Goal: Transaction & Acquisition: Purchase product/service

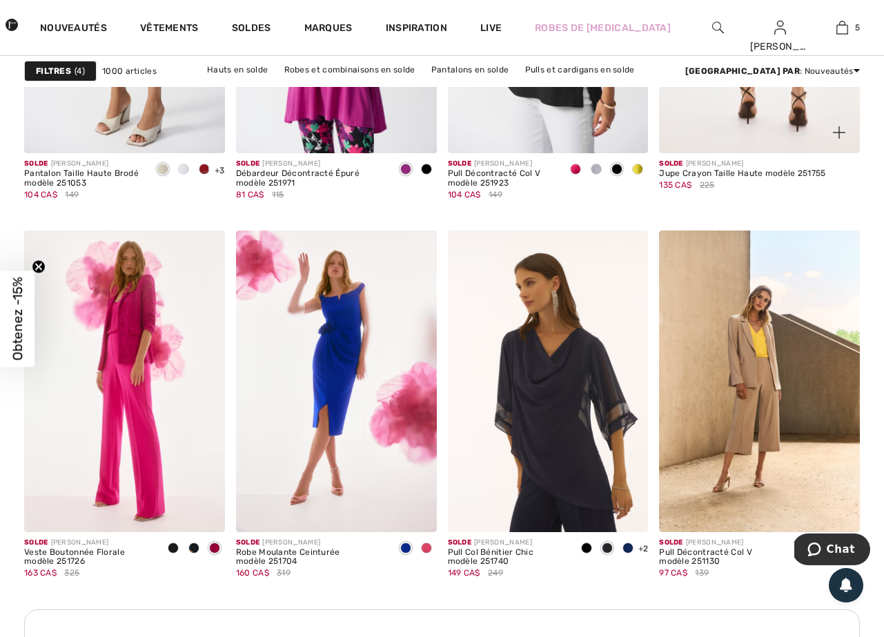
scroll to position [1272, 0]
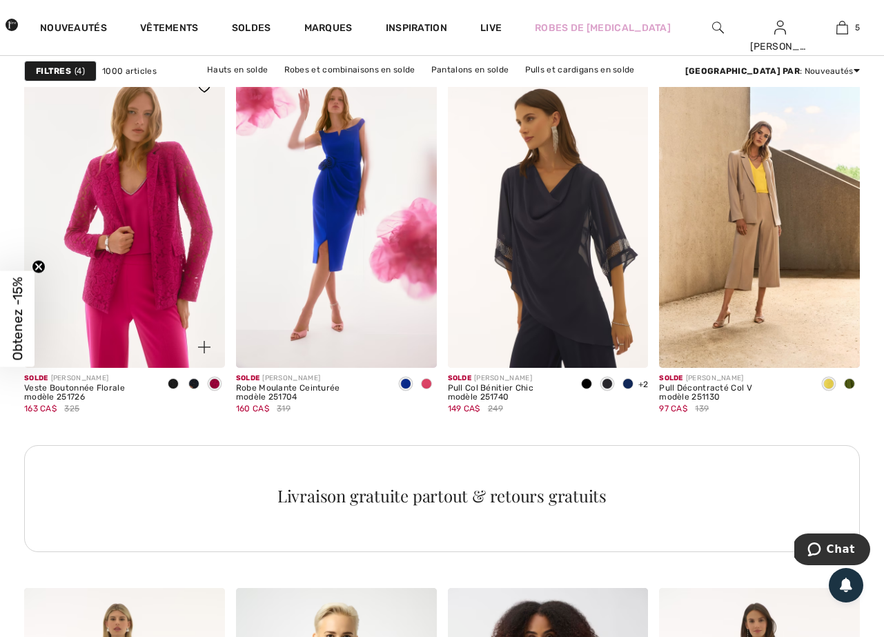
click at [152, 273] on img at bounding box center [124, 216] width 201 height 301
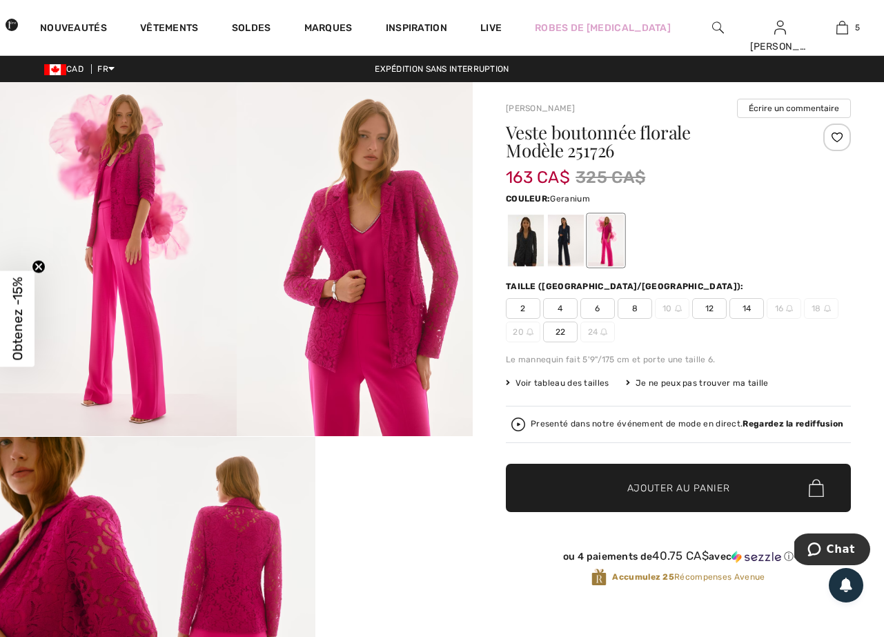
click at [248, 524] on img at bounding box center [235, 555] width 157 height 236
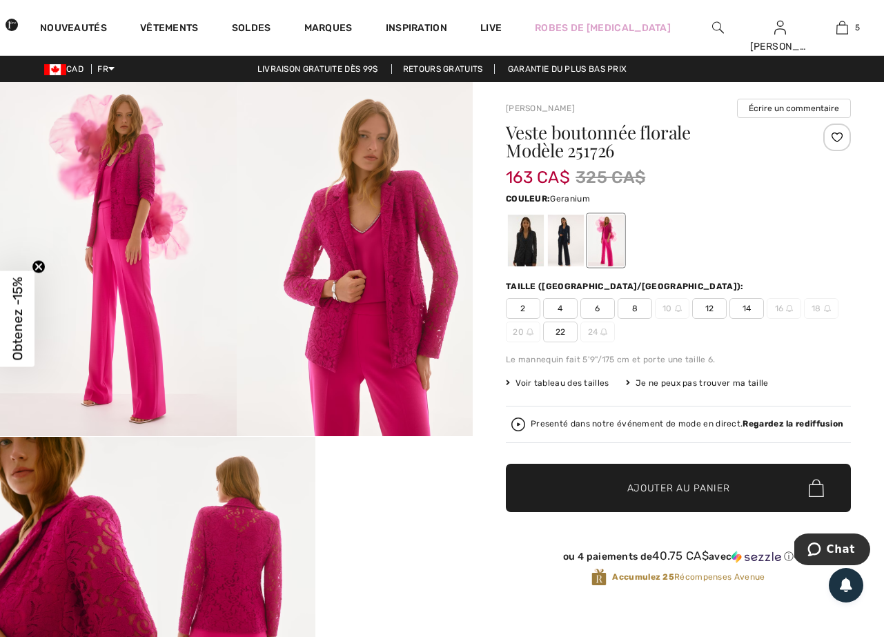
click at [601, 311] on span "6" at bounding box center [597, 308] width 35 height 21
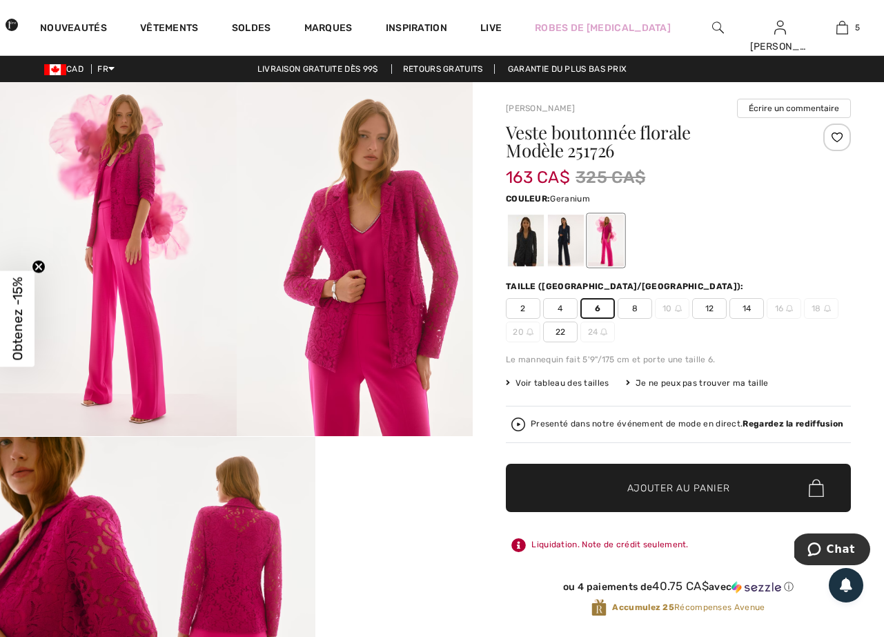
click at [676, 489] on span "Ajouter au panier" at bounding box center [678, 488] width 103 height 14
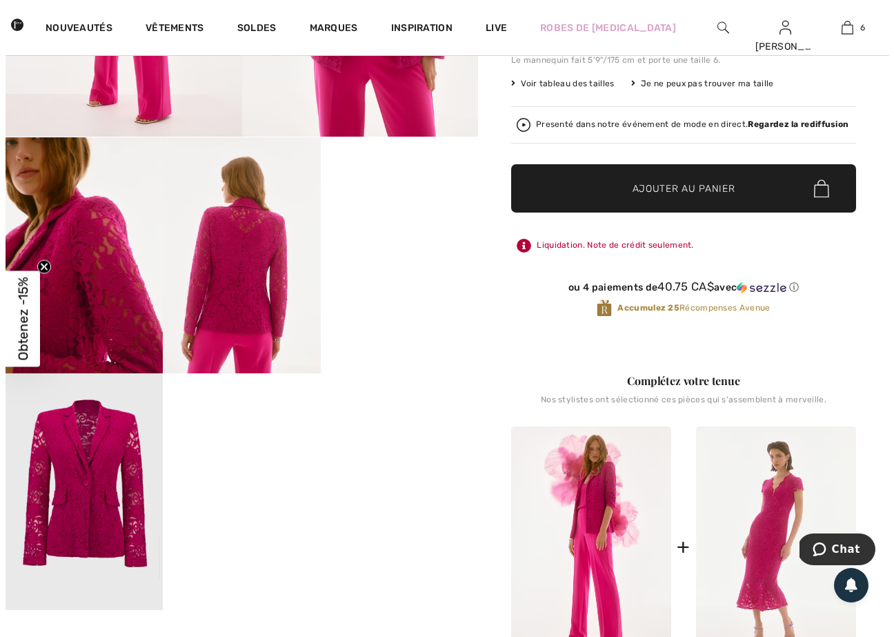
scroll to position [12, 0]
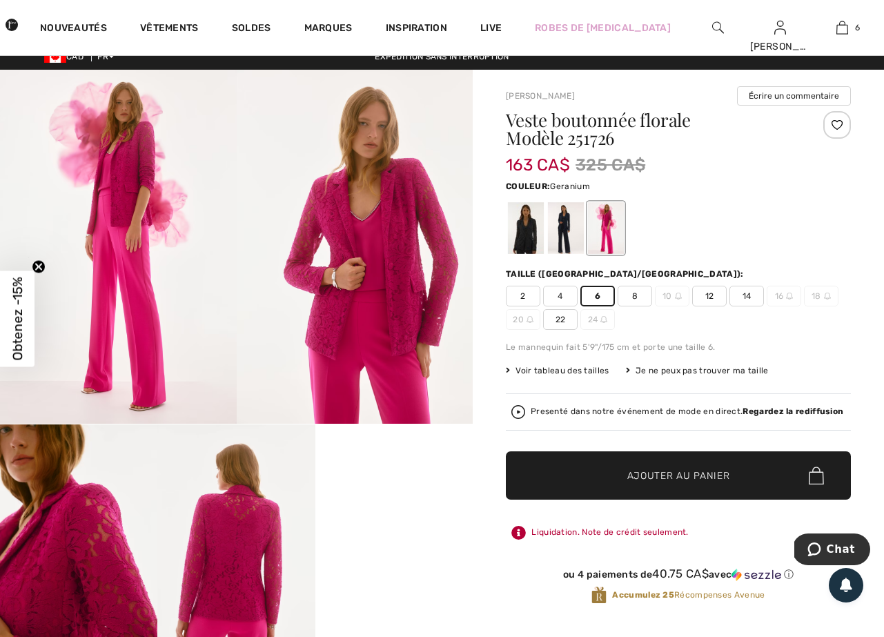
click at [380, 258] on img at bounding box center [355, 247] width 237 height 354
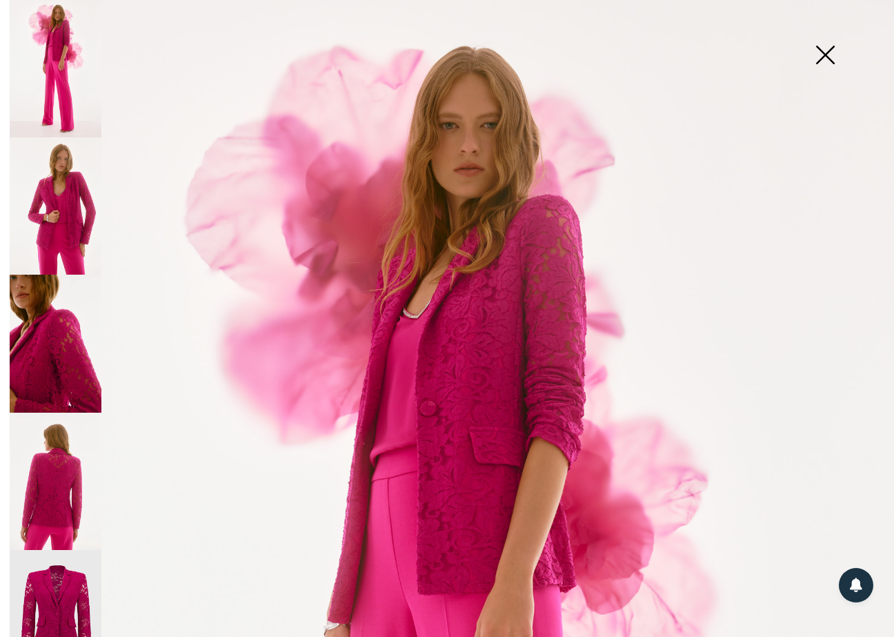
click at [54, 75] on img at bounding box center [56, 68] width 92 height 137
click at [69, 170] on img at bounding box center [56, 205] width 92 height 137
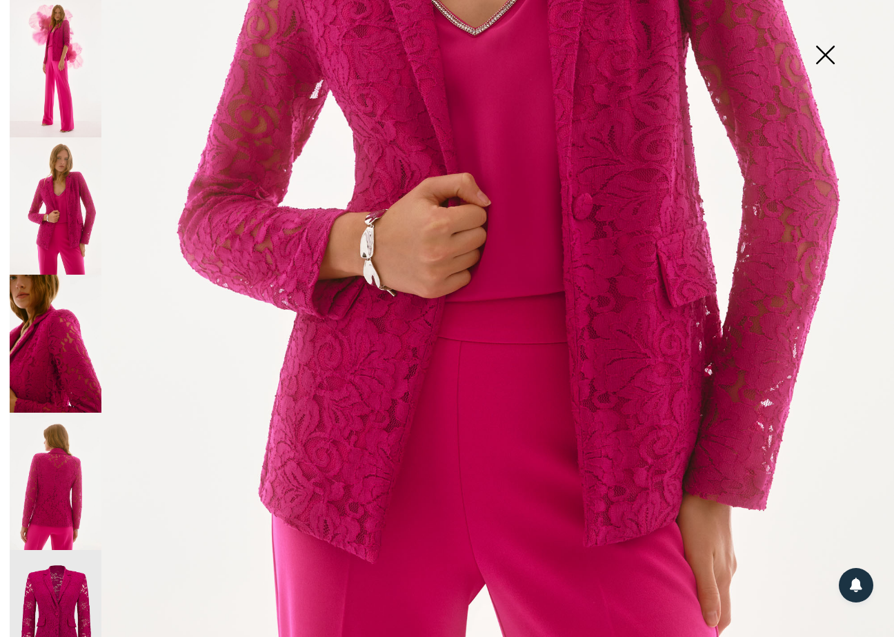
scroll to position [564, 0]
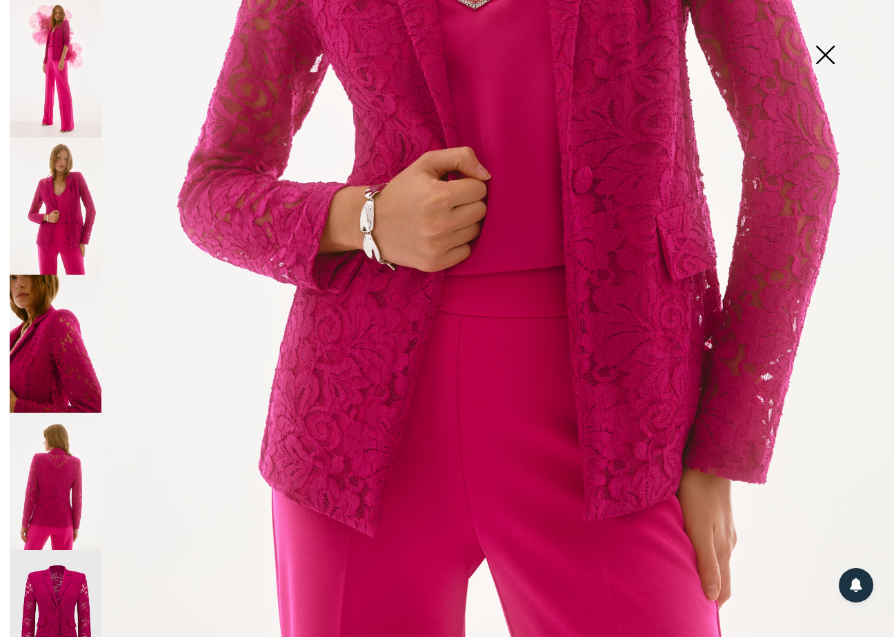
click at [63, 342] on img at bounding box center [56, 343] width 92 height 137
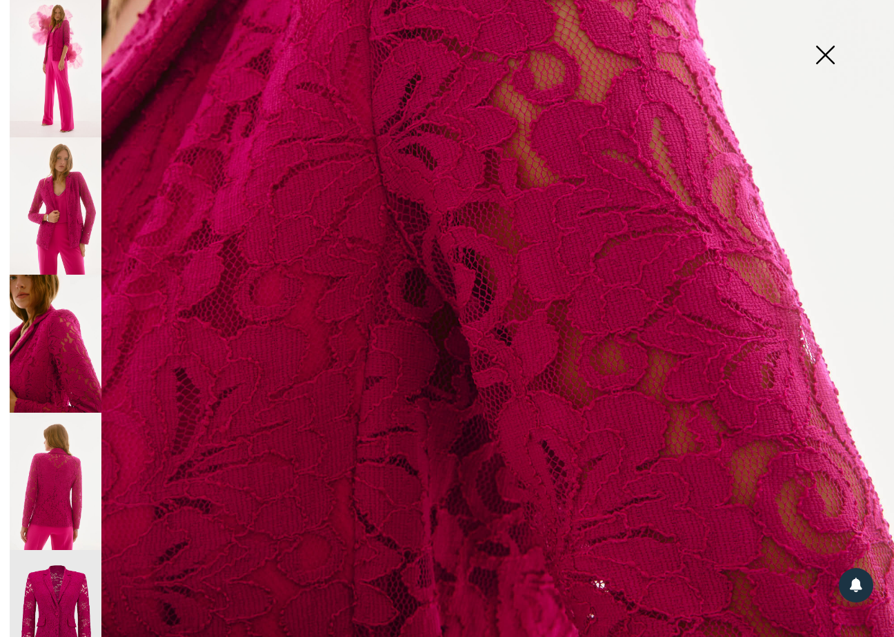
scroll to position [689, 0]
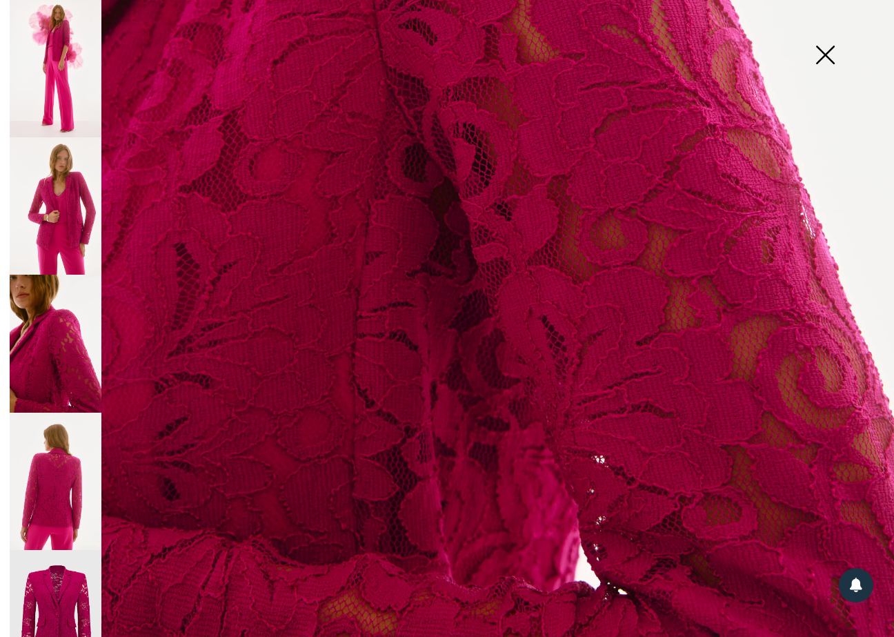
click at [80, 482] on img at bounding box center [56, 481] width 92 height 137
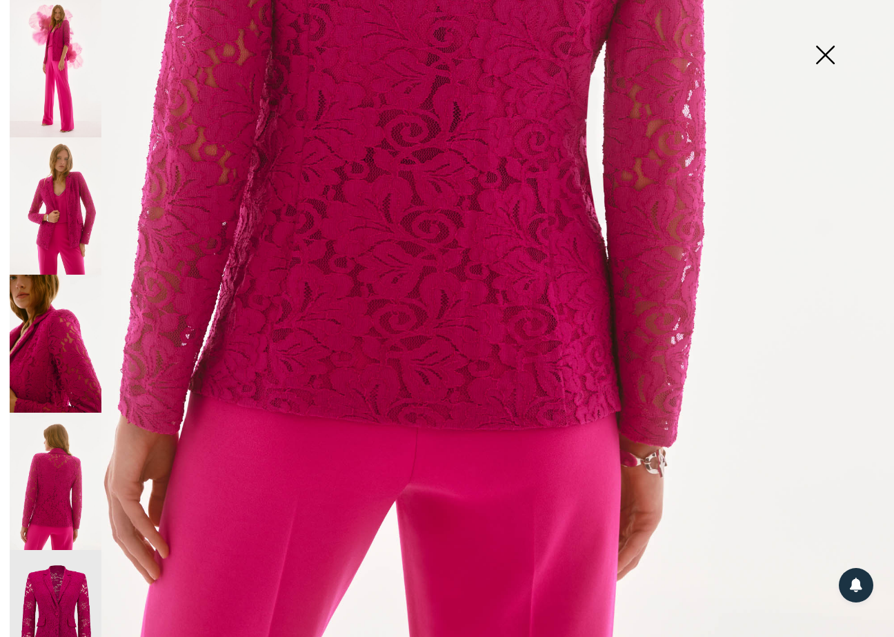
click at [63, 570] on img at bounding box center [56, 619] width 92 height 138
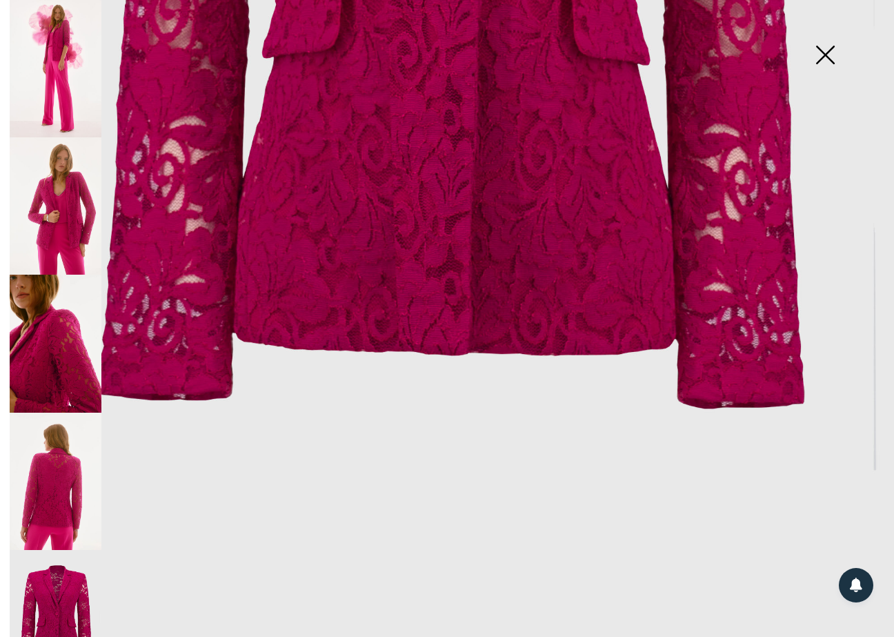
scroll to position [222, 0]
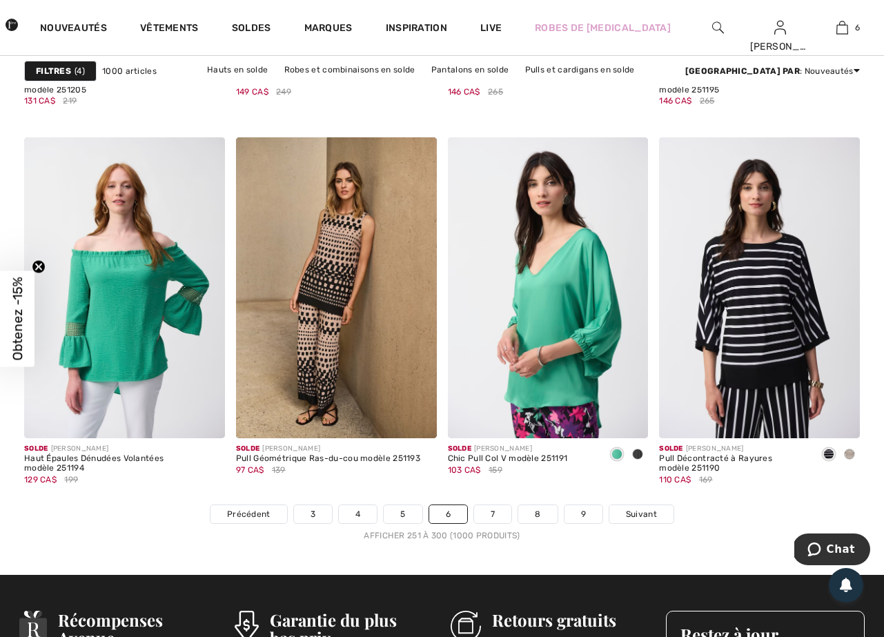
scroll to position [5573, 0]
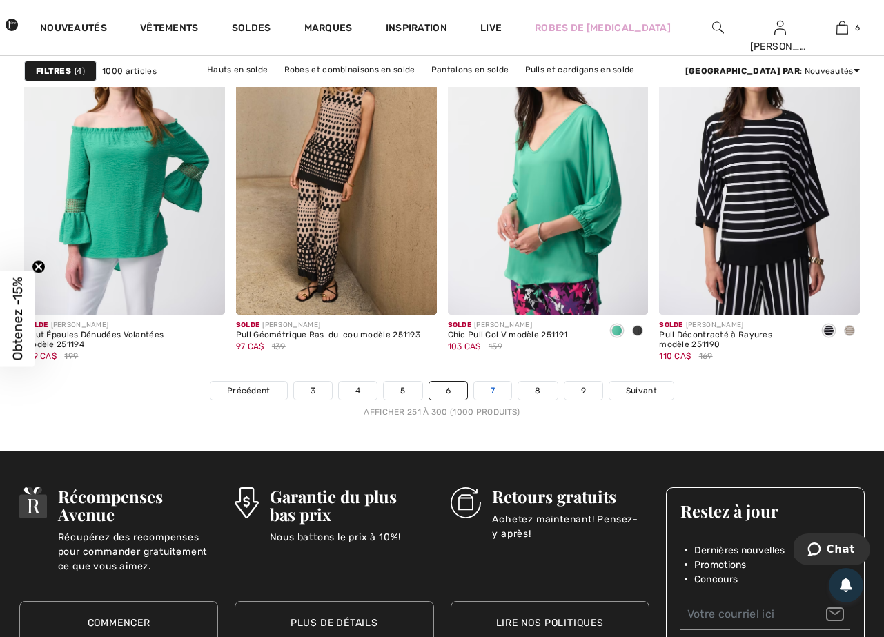
click at [502, 391] on link "7" at bounding box center [492, 391] width 37 height 18
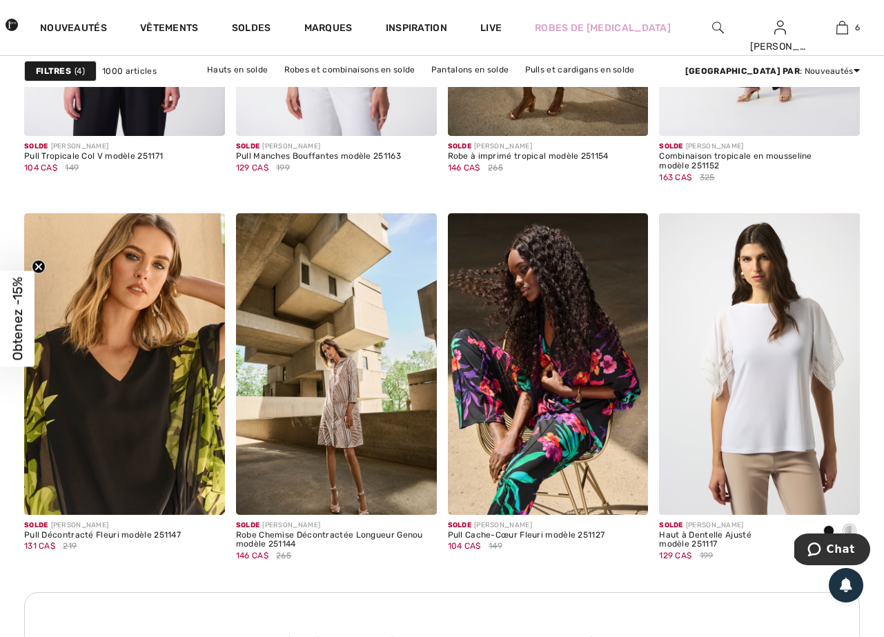
scroll to position [1234, 0]
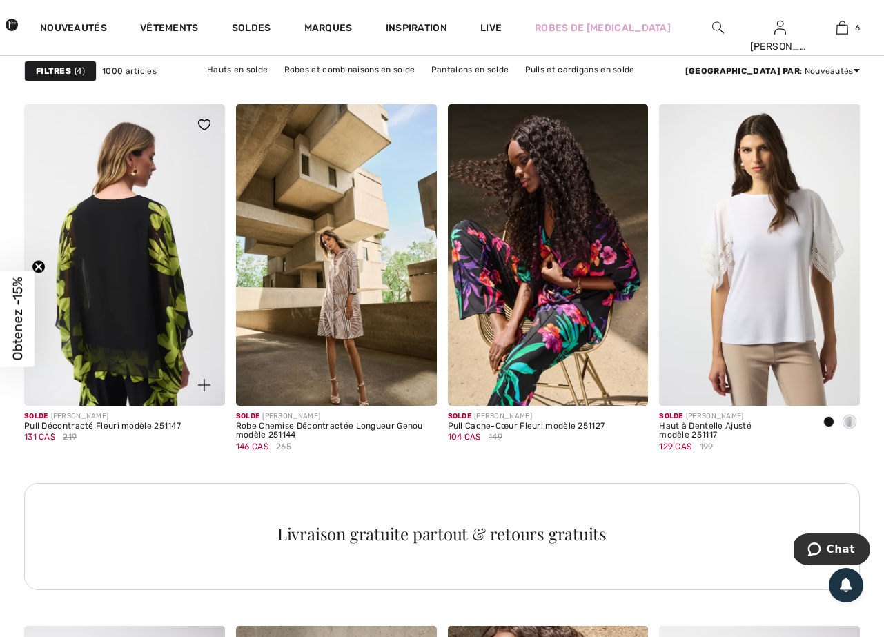
click at [129, 337] on img at bounding box center [124, 254] width 201 height 301
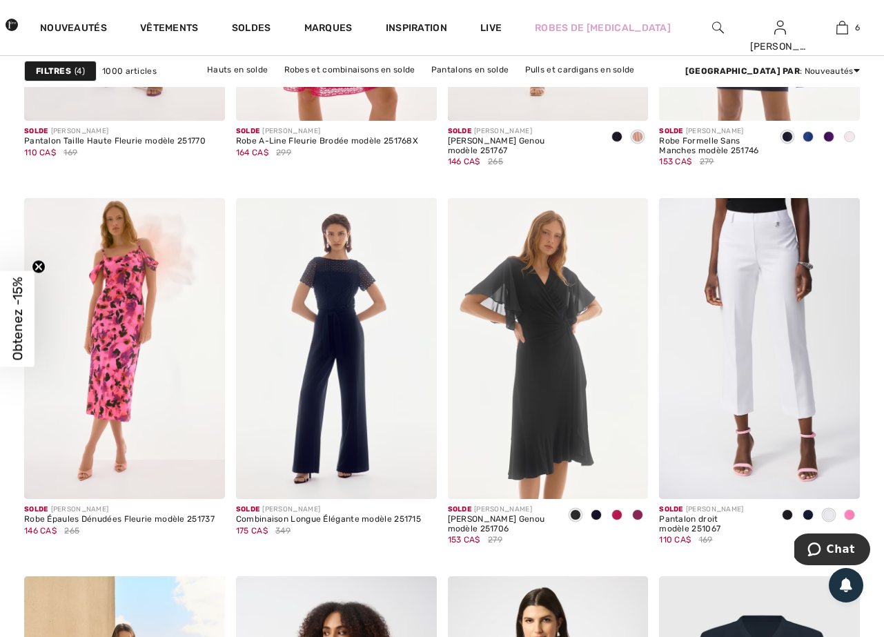
scroll to position [5132, 0]
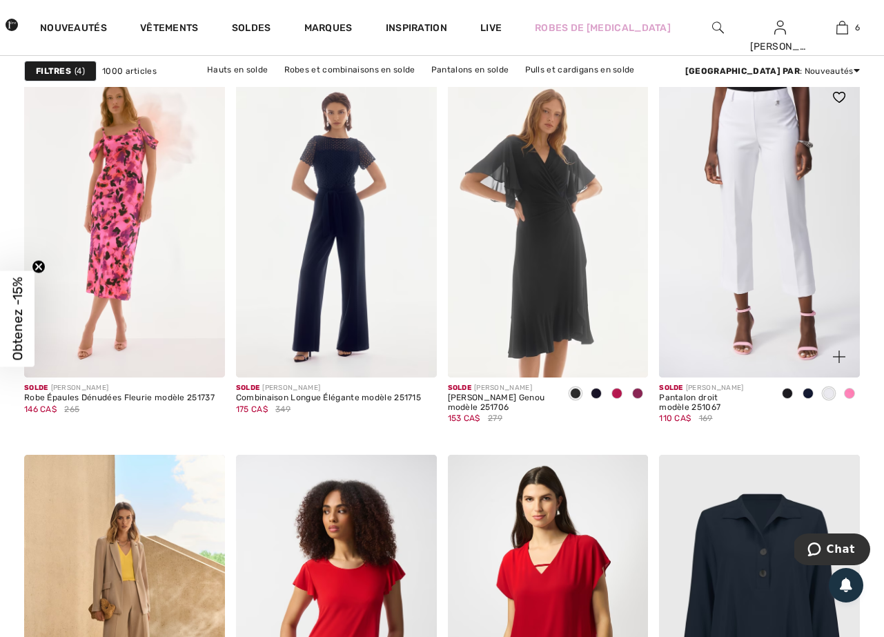
click at [788, 395] on span at bounding box center [787, 393] width 11 height 11
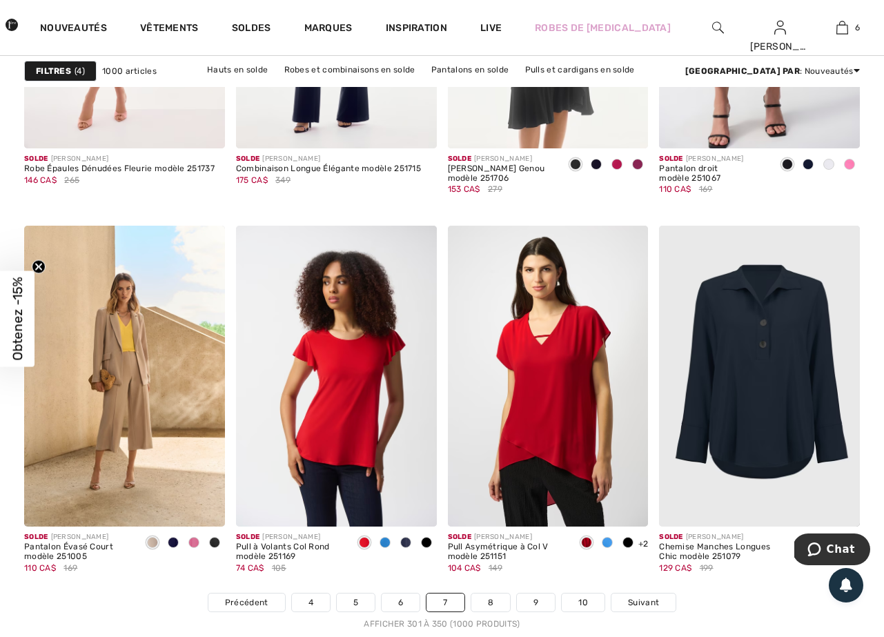
scroll to position [5491, 0]
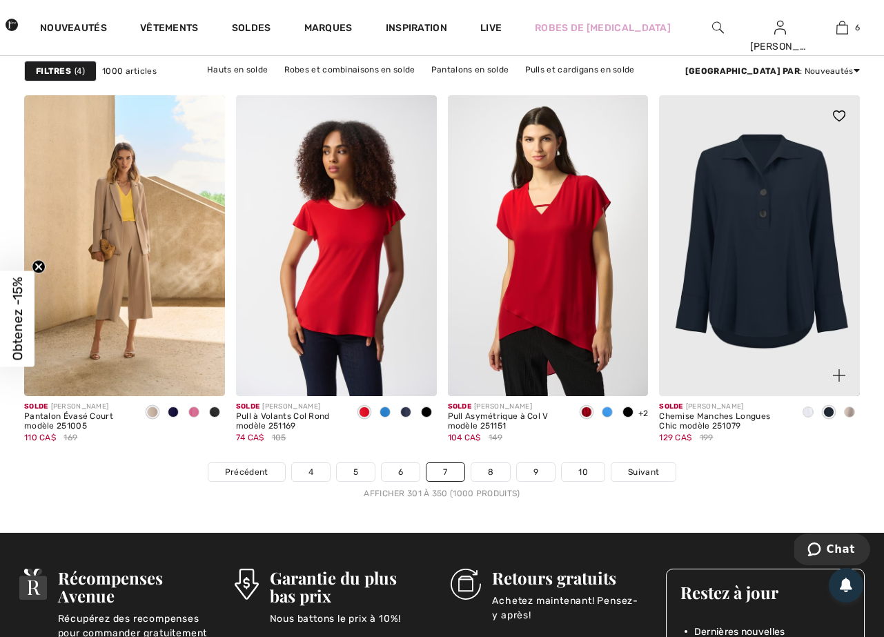
click at [847, 414] on span at bounding box center [849, 411] width 11 height 11
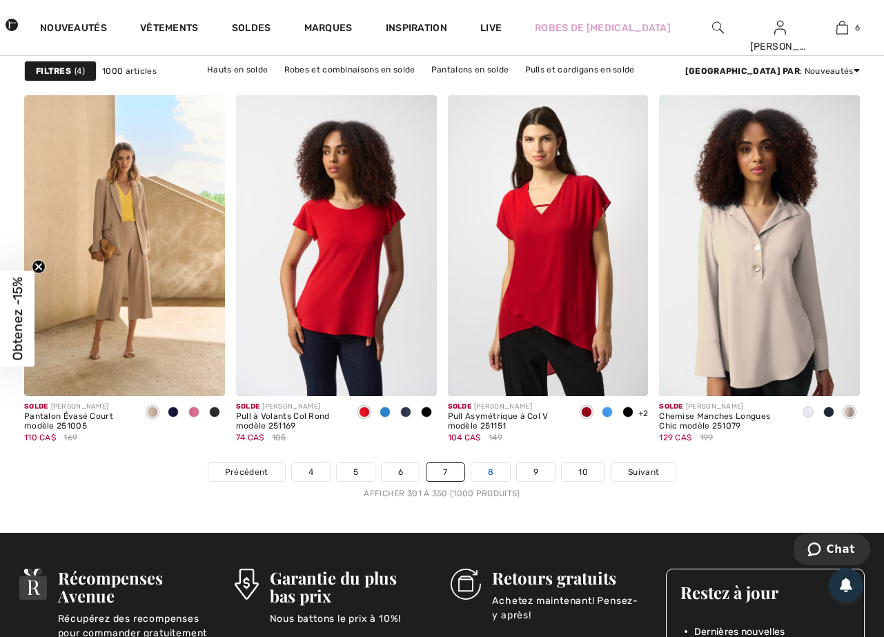
click at [504, 470] on link "8" at bounding box center [490, 472] width 39 height 18
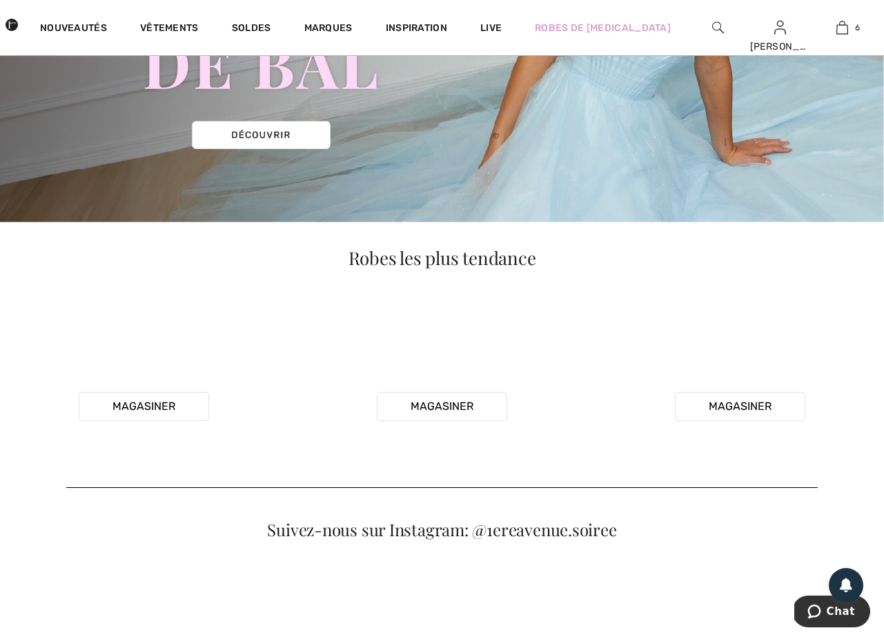
scroll to position [61, 0]
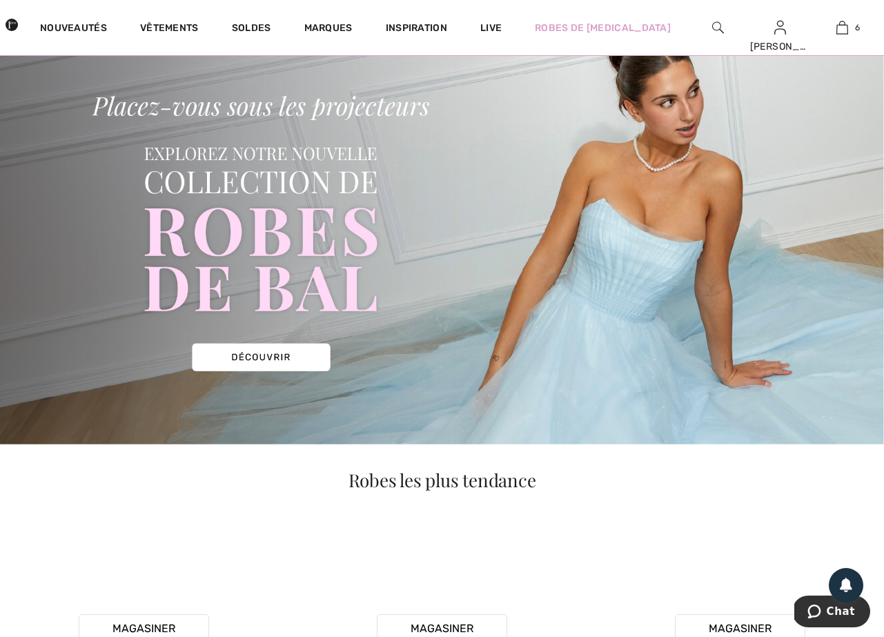
click at [239, 360] on img at bounding box center [442, 233] width 884 height 424
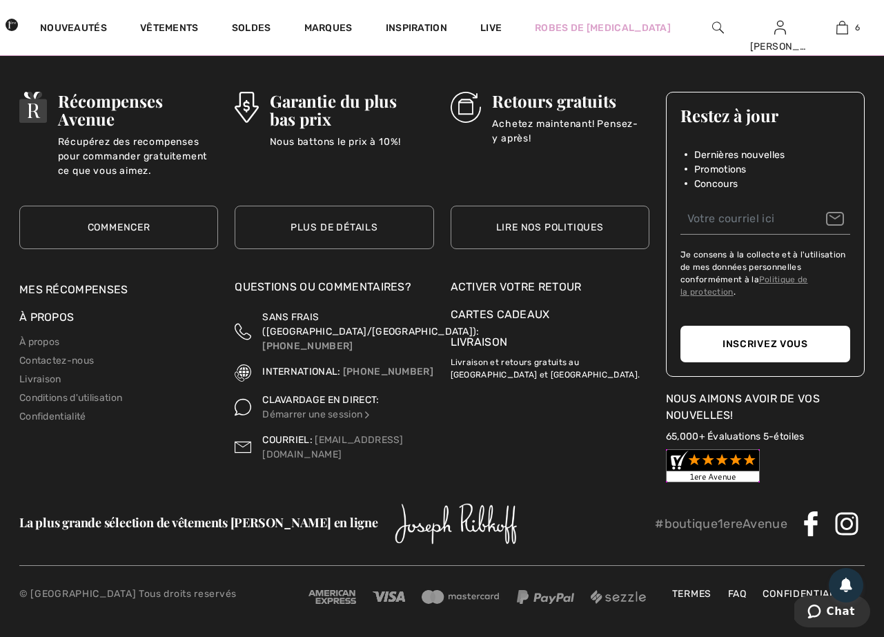
scroll to position [825, 0]
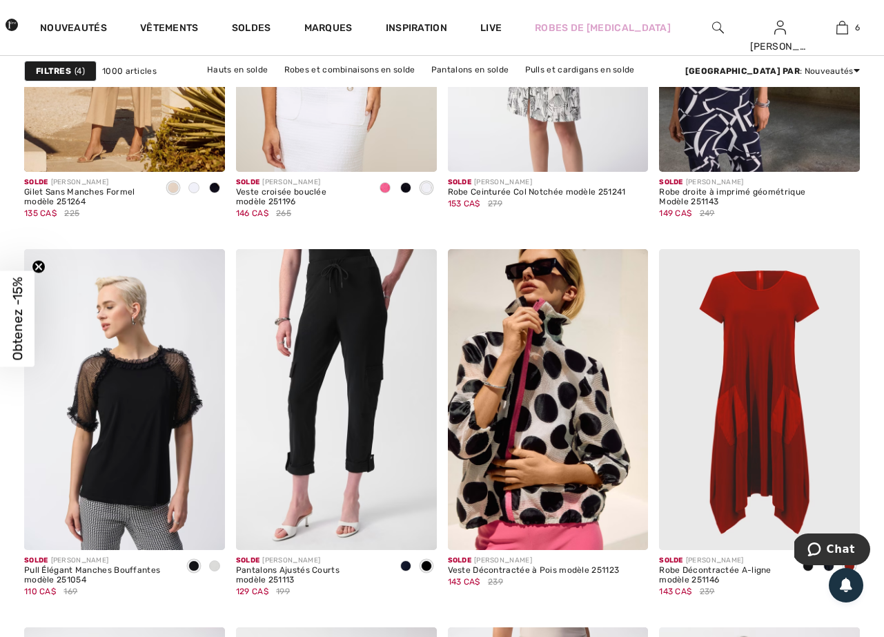
scroll to position [2100, 0]
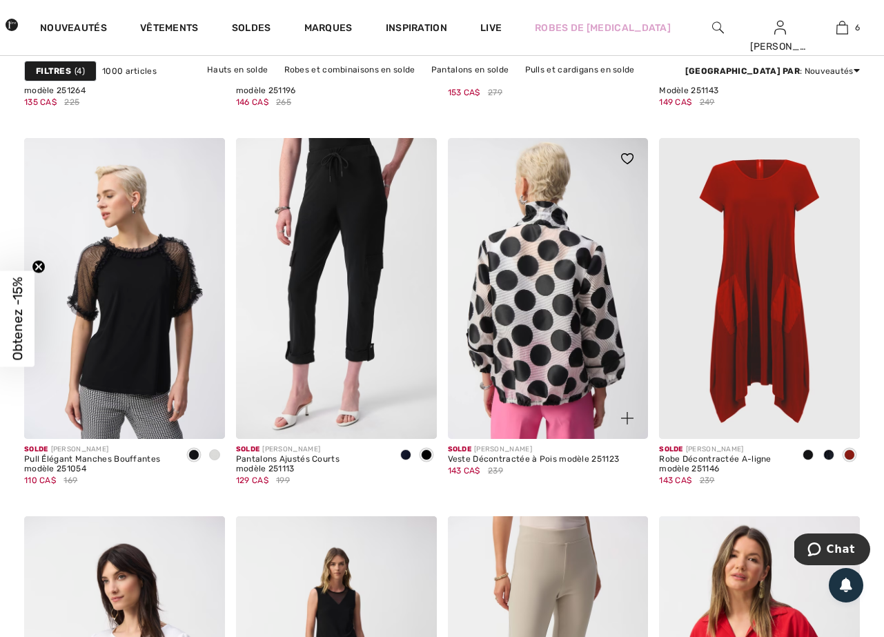
click at [584, 330] on img at bounding box center [548, 288] width 201 height 301
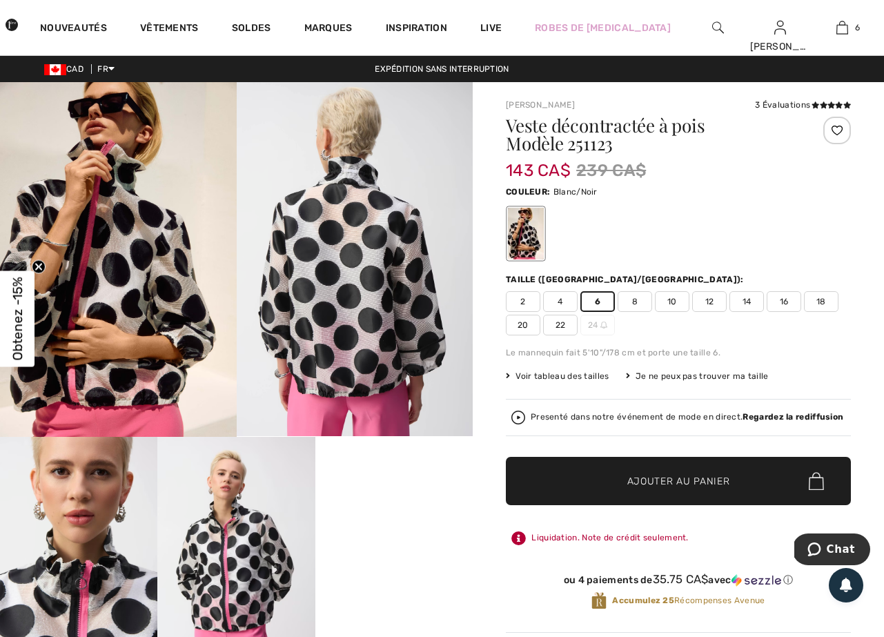
click at [647, 486] on span "Ajouter au panier" at bounding box center [678, 481] width 103 height 14
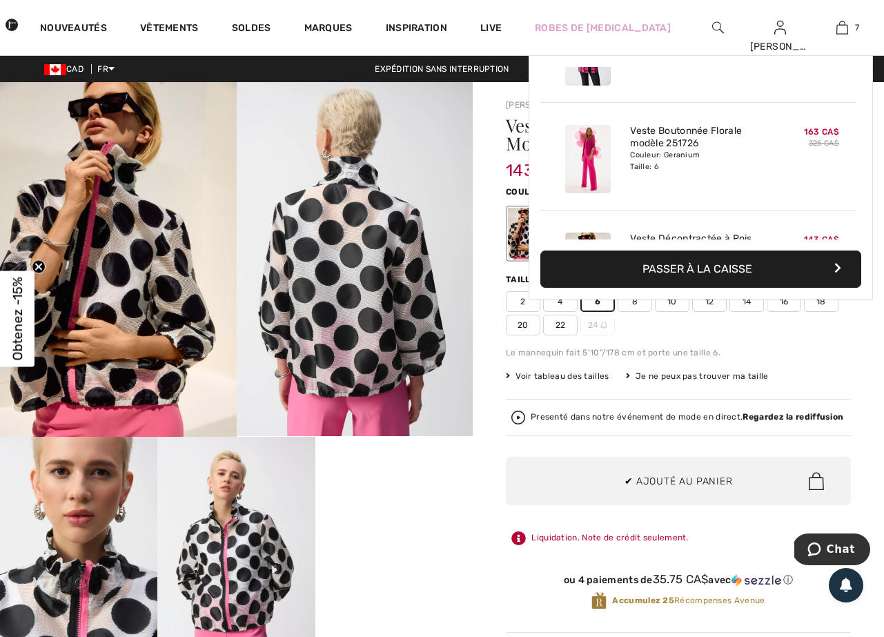
scroll to position [581, 0]
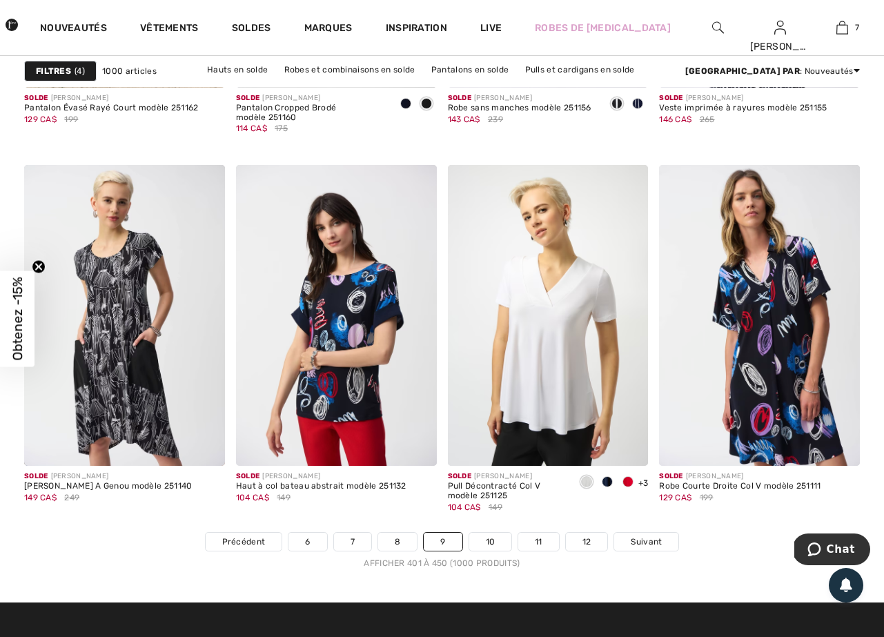
scroll to position [5442, 0]
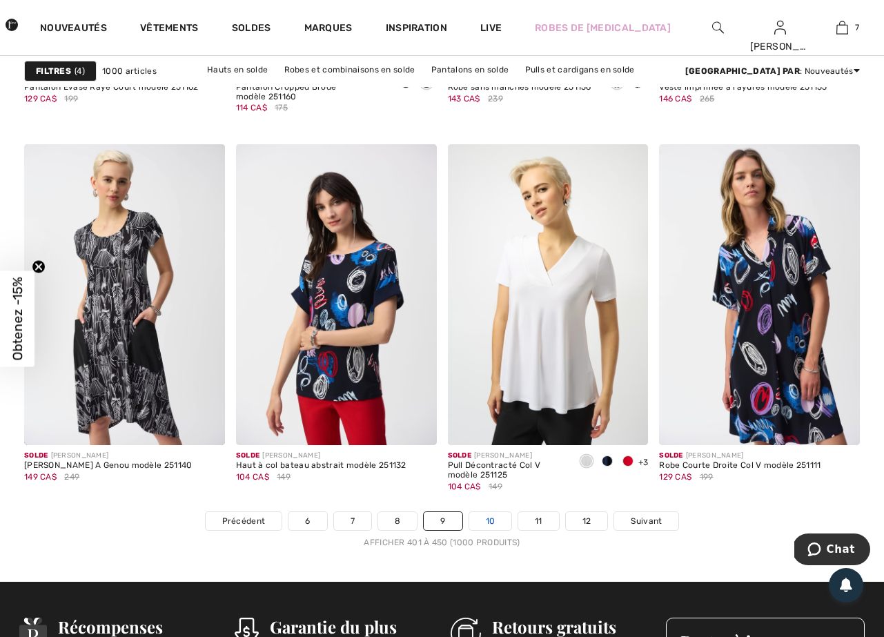
click at [497, 515] on link "10" at bounding box center [490, 521] width 43 height 18
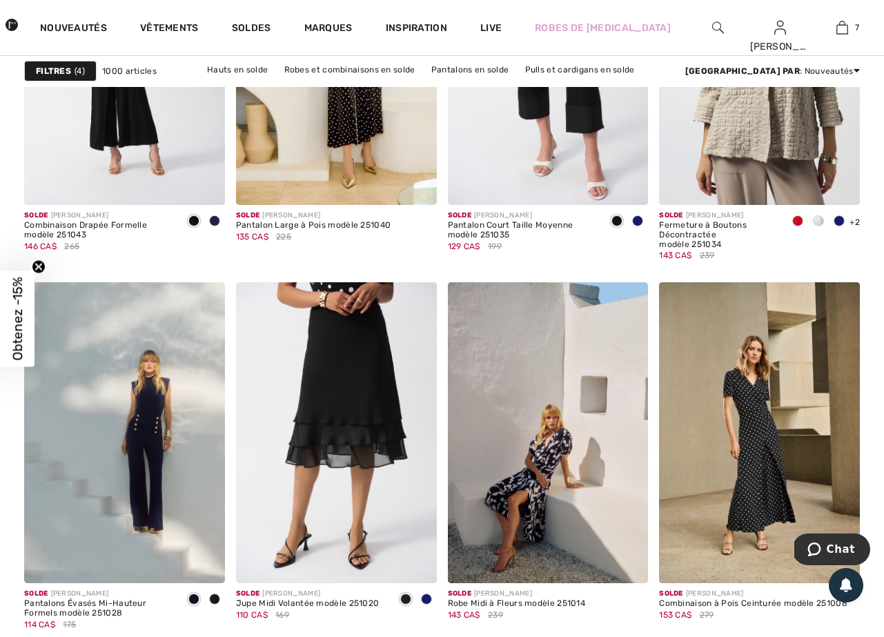
scroll to position [2067, 0]
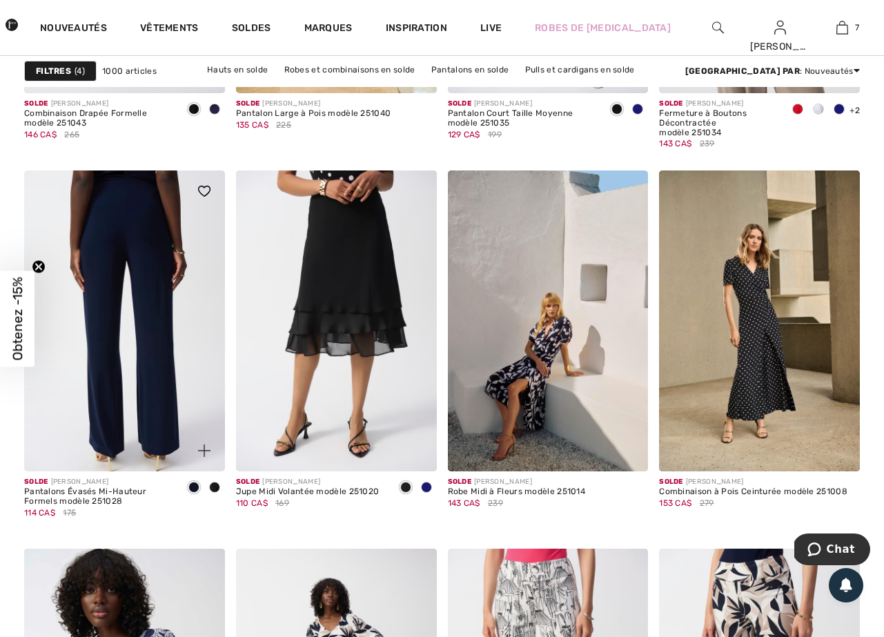
click at [144, 405] on img at bounding box center [124, 320] width 201 height 301
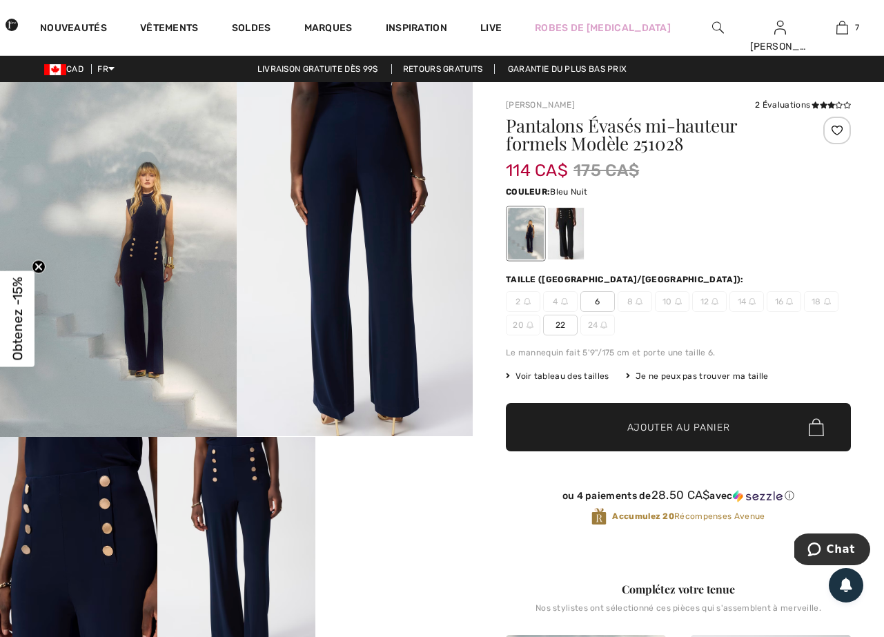
click at [600, 301] on span "6" at bounding box center [597, 301] width 35 height 21
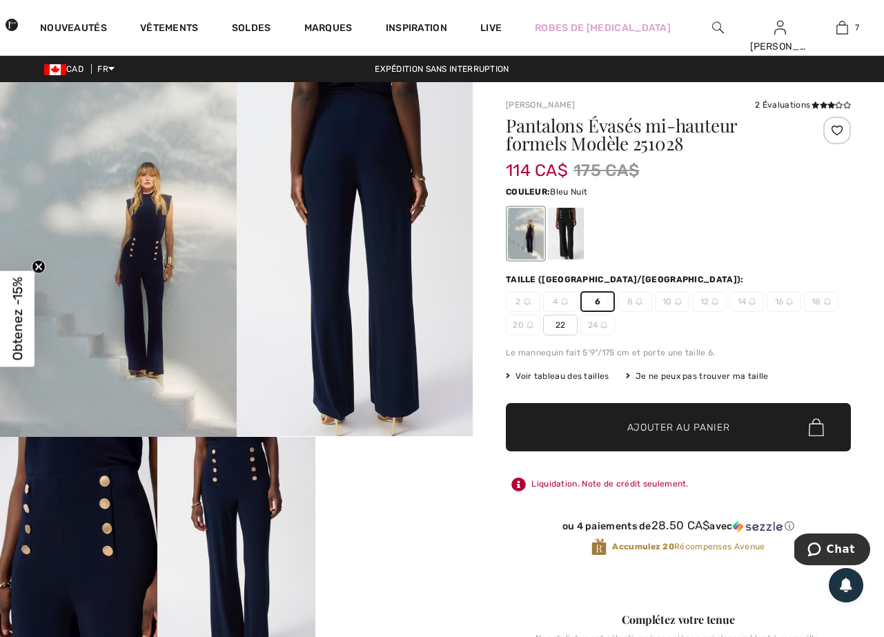
click at [629, 428] on span "Ajouter au panier" at bounding box center [678, 427] width 103 height 14
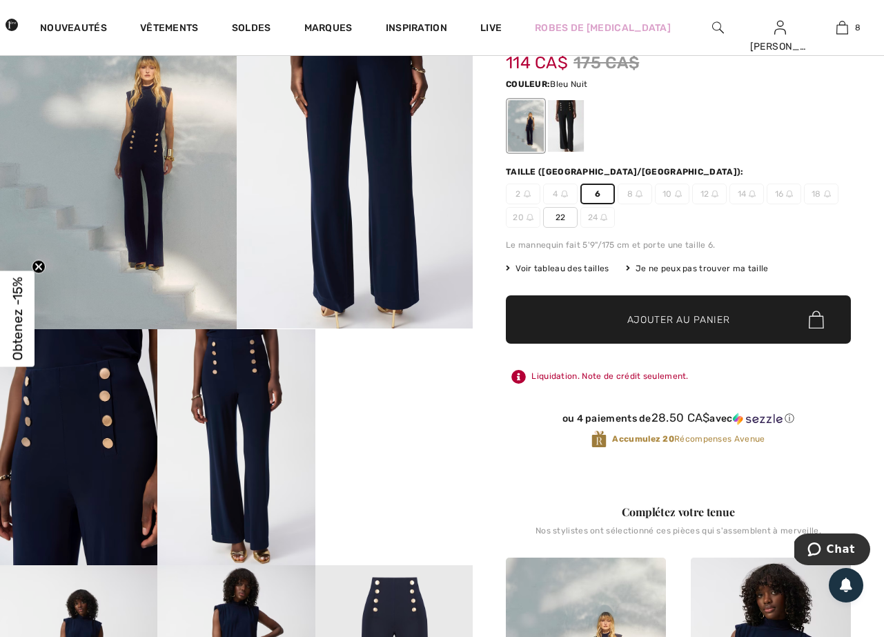
scroll to position [229, 0]
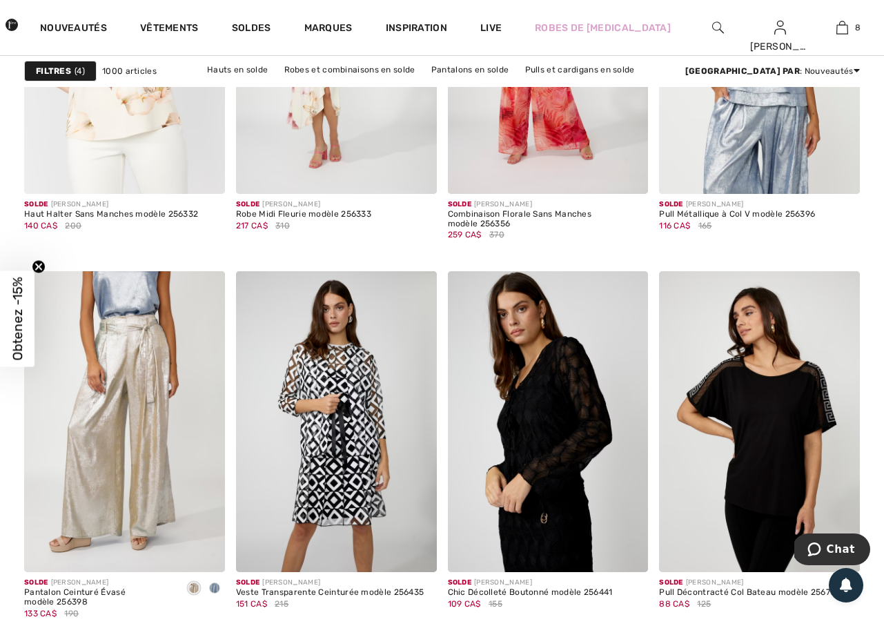
scroll to position [5520, 0]
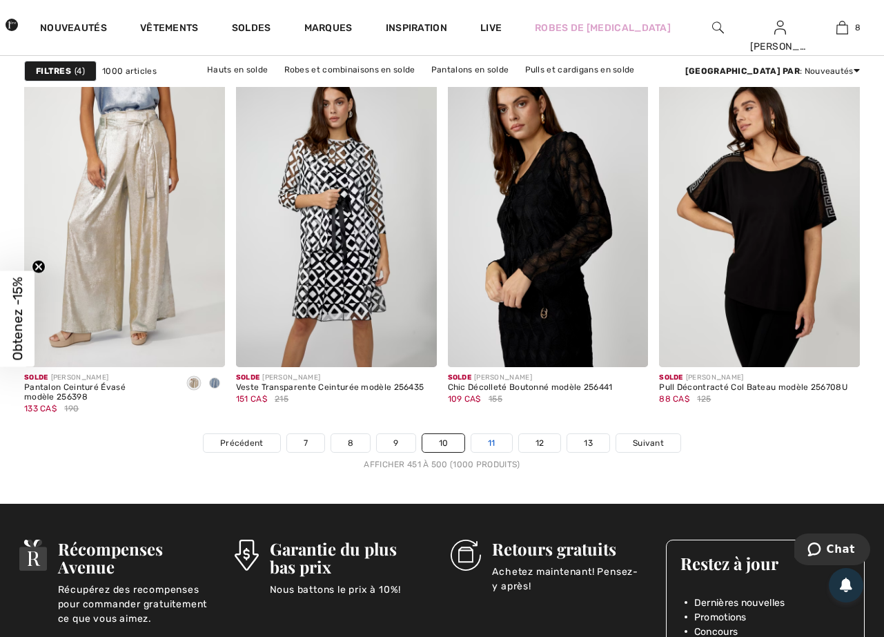
click at [504, 442] on link "11" at bounding box center [491, 443] width 41 height 18
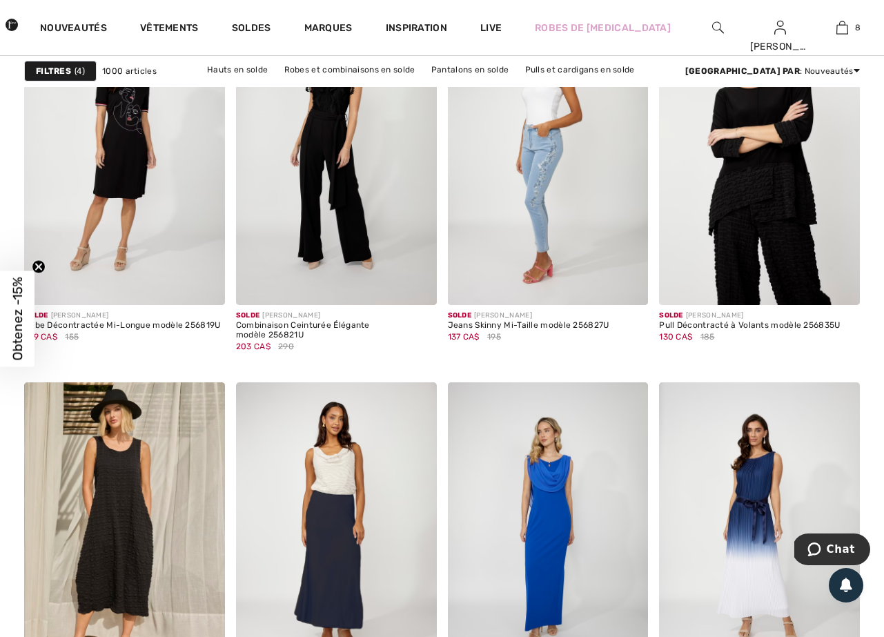
scroll to position [2457, 0]
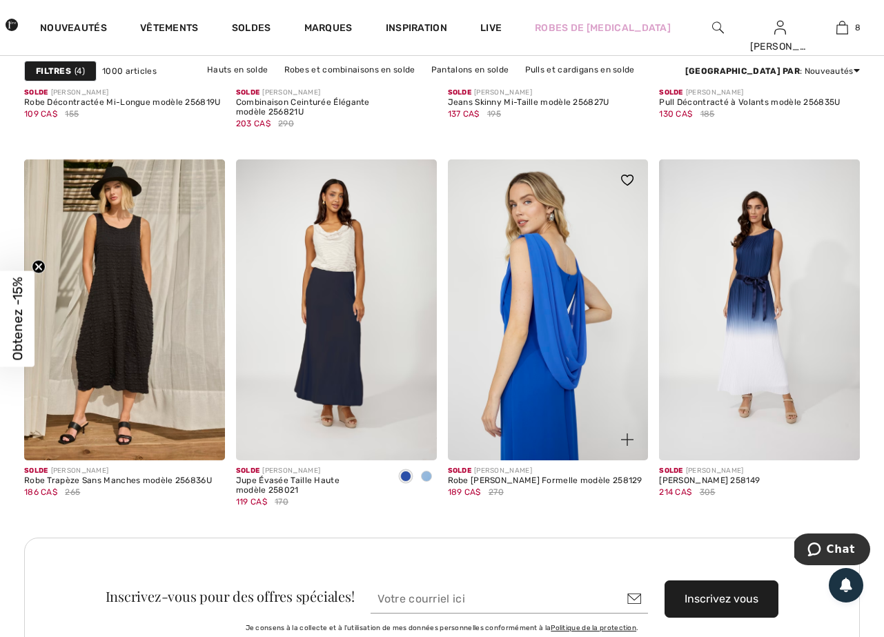
click at [530, 296] on img at bounding box center [548, 309] width 201 height 301
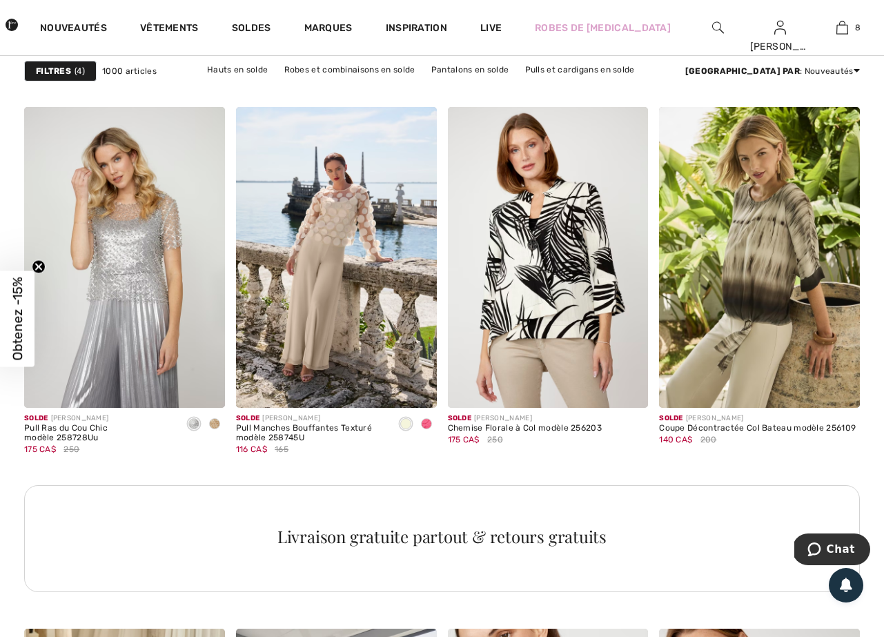
scroll to position [4281, 0]
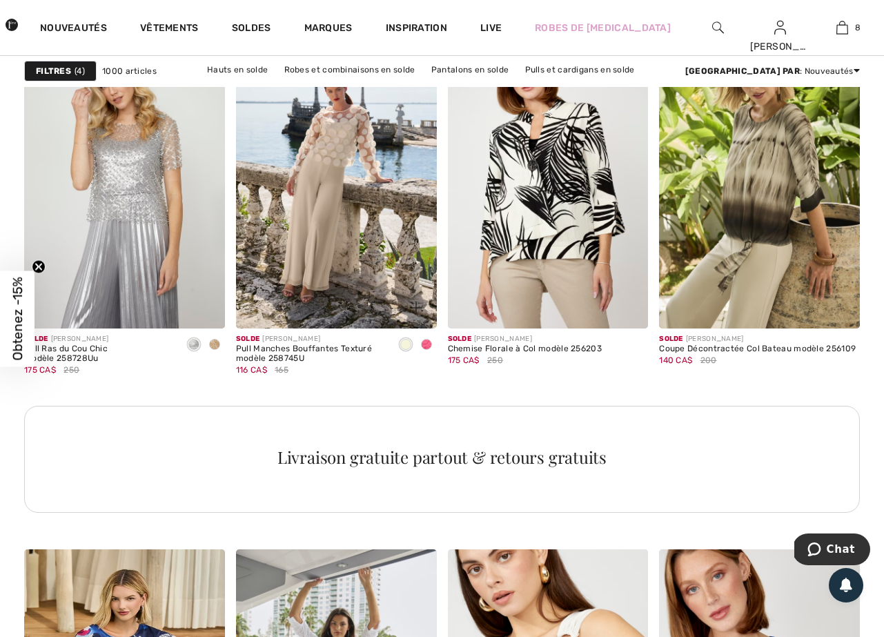
click at [429, 343] on span at bounding box center [426, 344] width 11 height 11
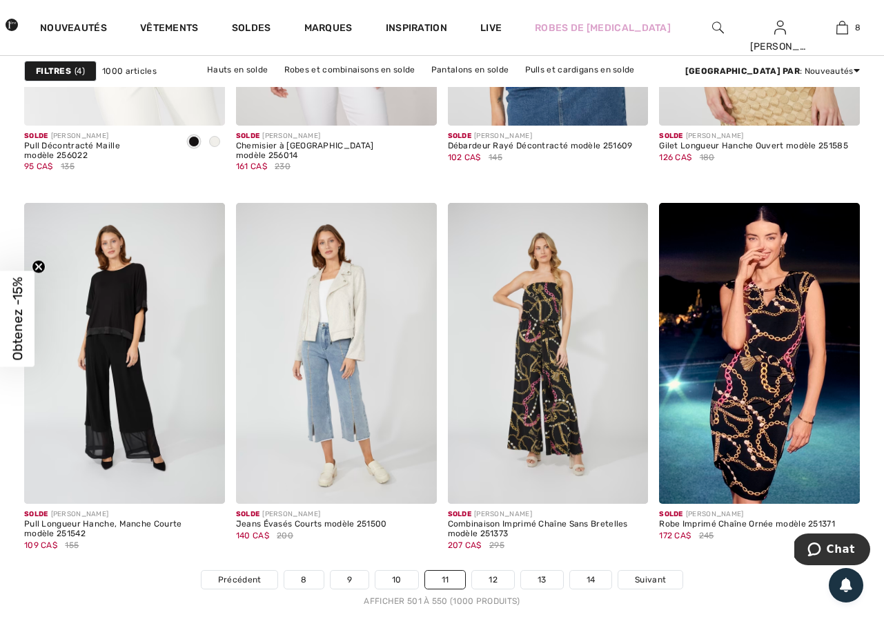
scroll to position [5482, 0]
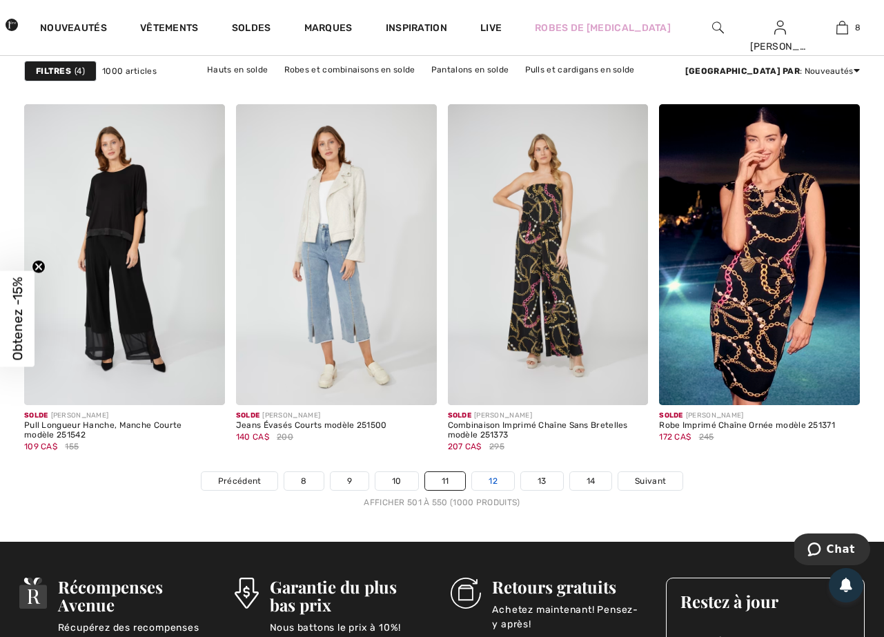
click at [489, 480] on link "12" at bounding box center [493, 481] width 42 height 18
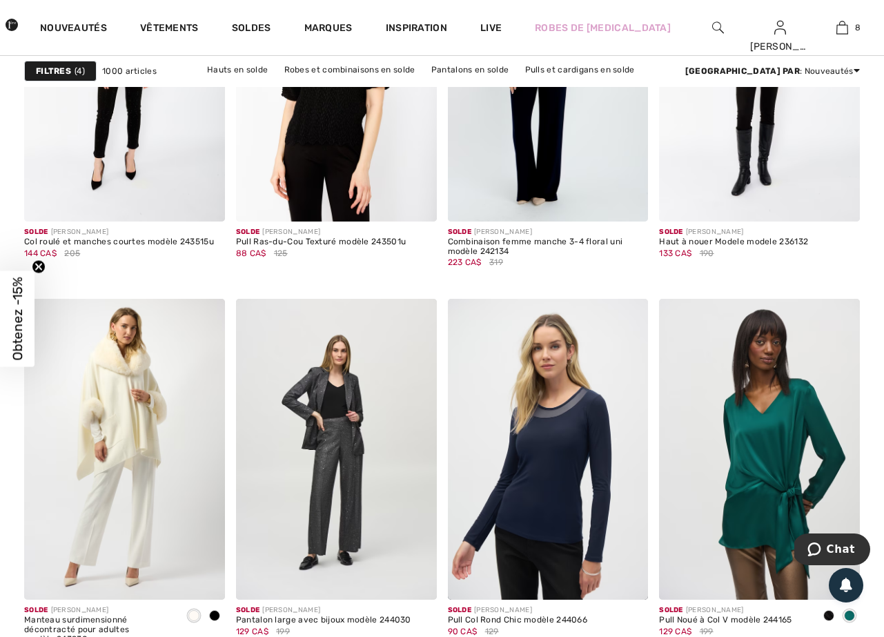
scroll to position [5409, 0]
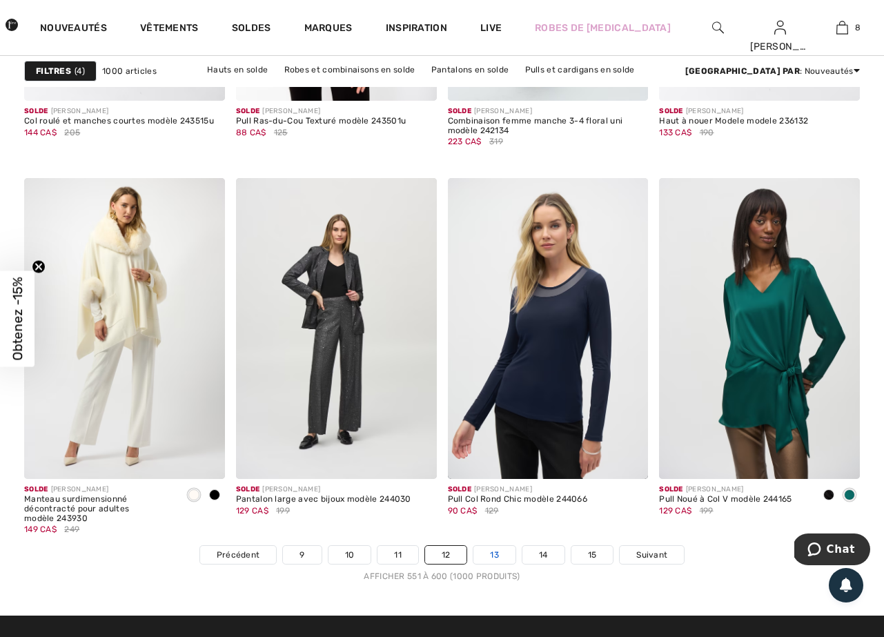
click at [510, 551] on link "13" at bounding box center [494, 555] width 42 height 18
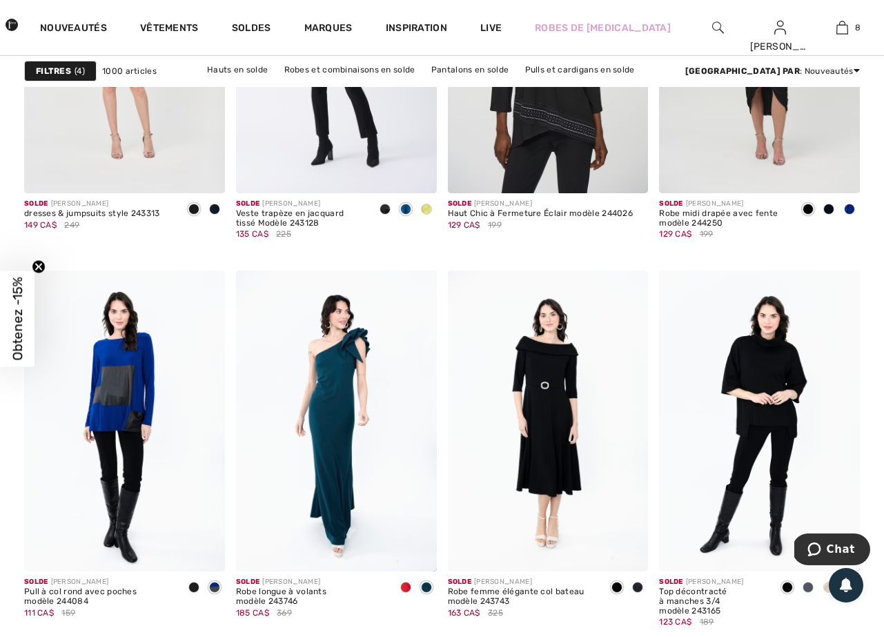
scroll to position [5328, 0]
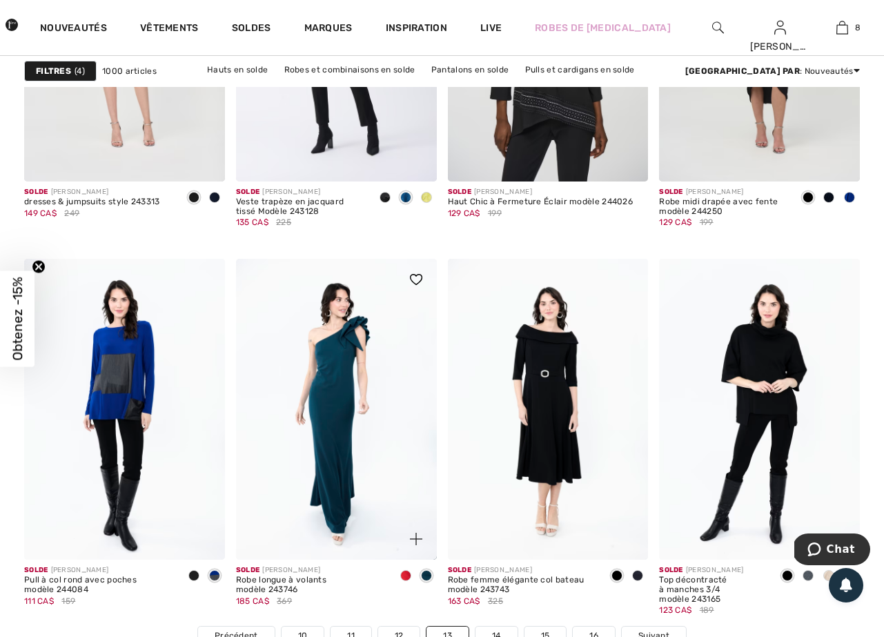
click at [408, 576] on span at bounding box center [405, 575] width 11 height 11
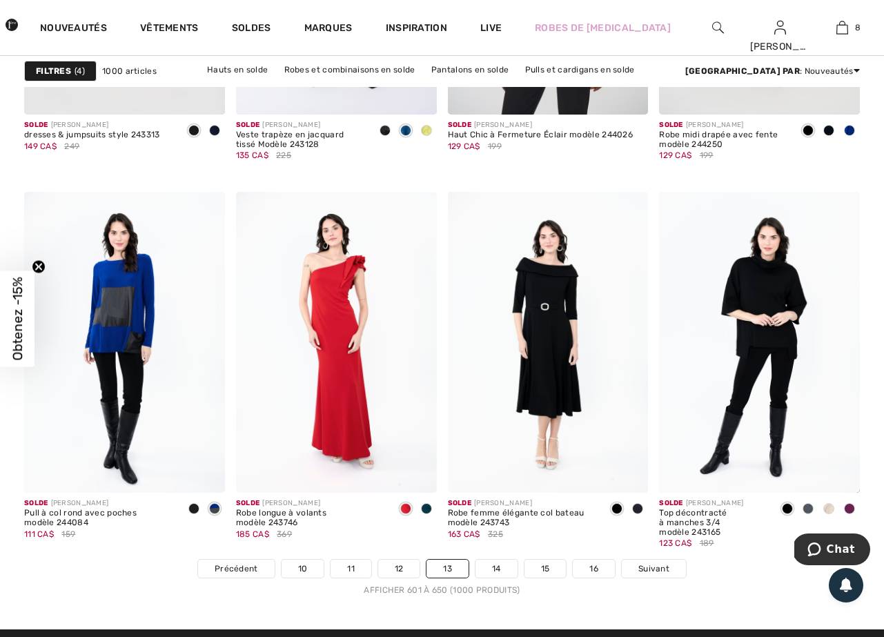
scroll to position [5504, 0]
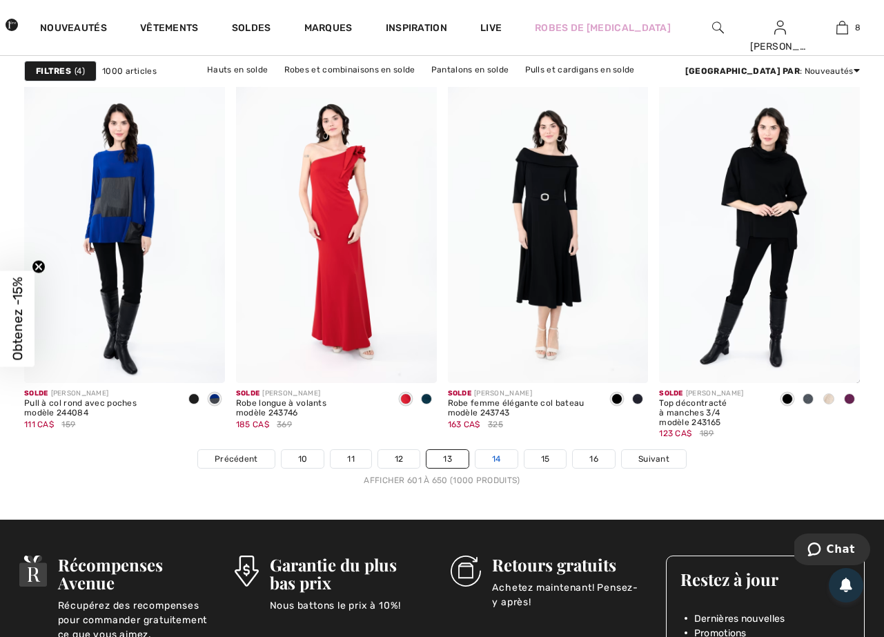
click at [478, 459] on link "14" at bounding box center [496, 459] width 42 height 18
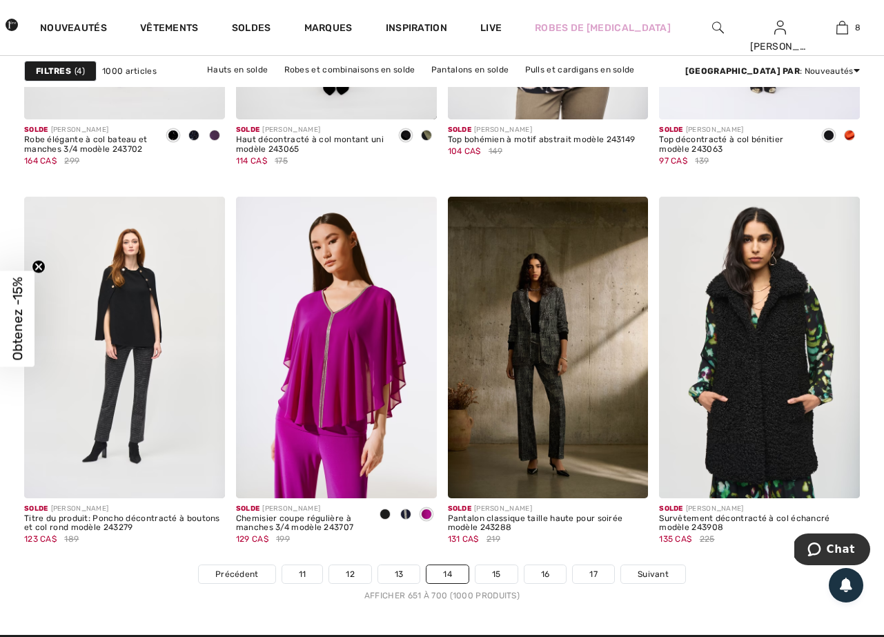
scroll to position [5469, 0]
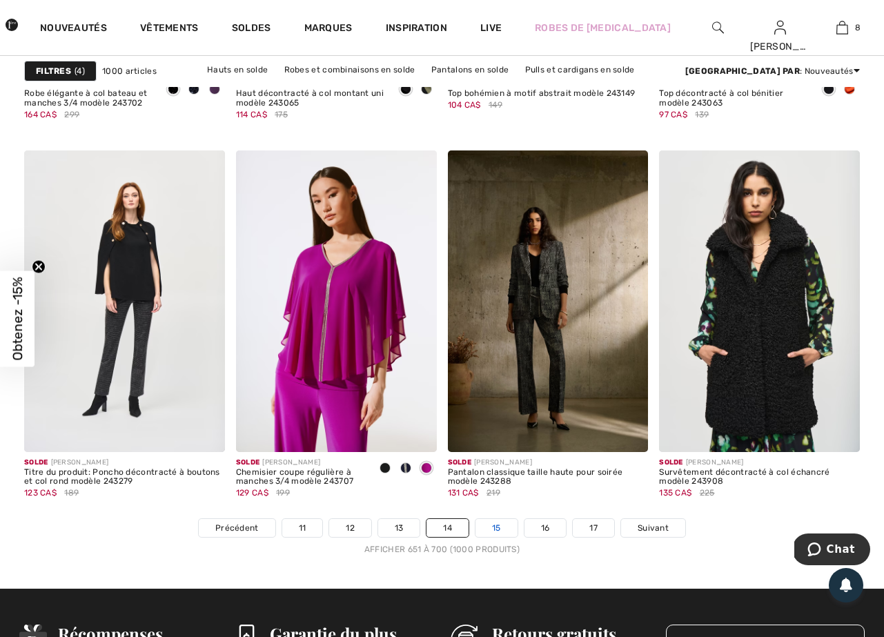
click at [514, 519] on link "15" at bounding box center [496, 528] width 42 height 18
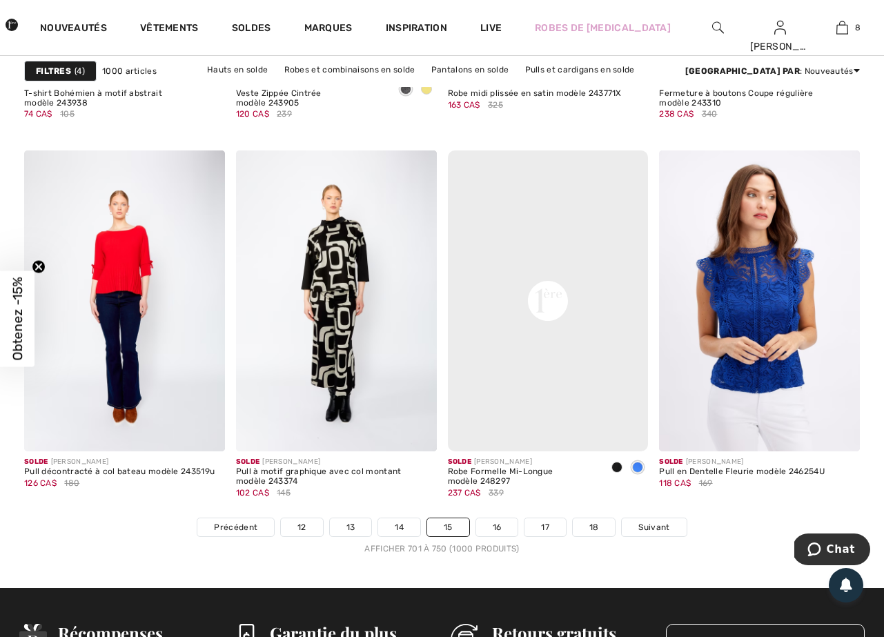
scroll to position [5557, 0]
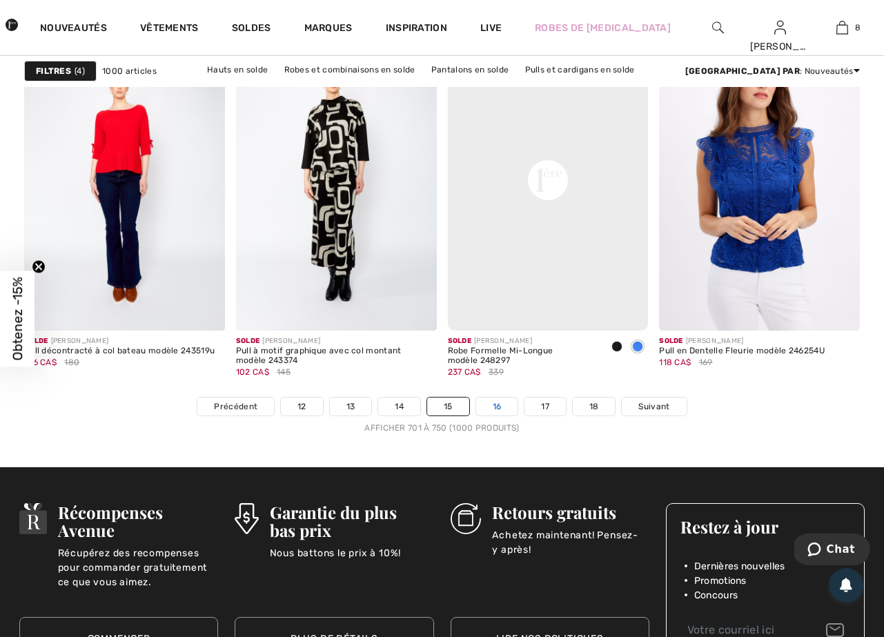
click at [506, 402] on link "16" at bounding box center [497, 406] width 42 height 18
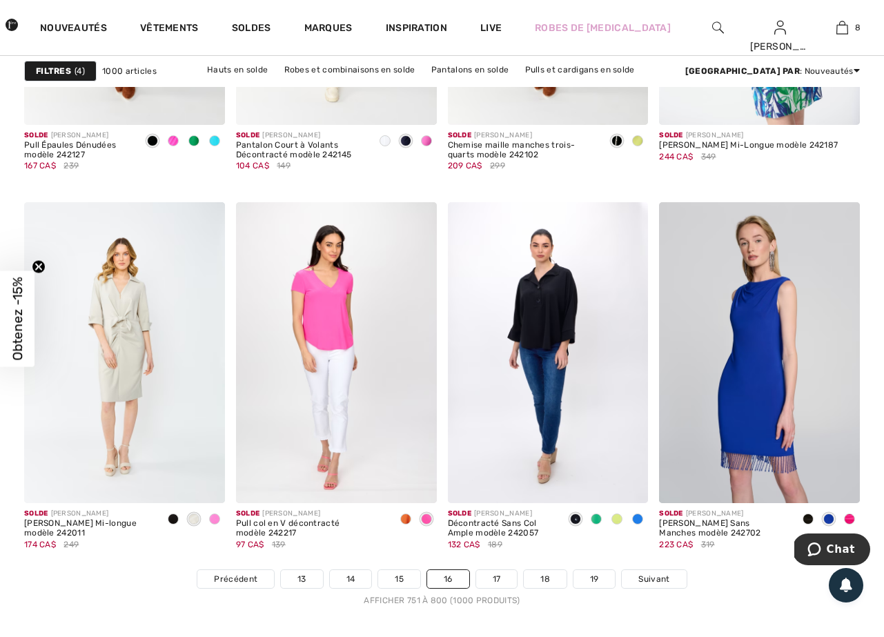
scroll to position [5475, 0]
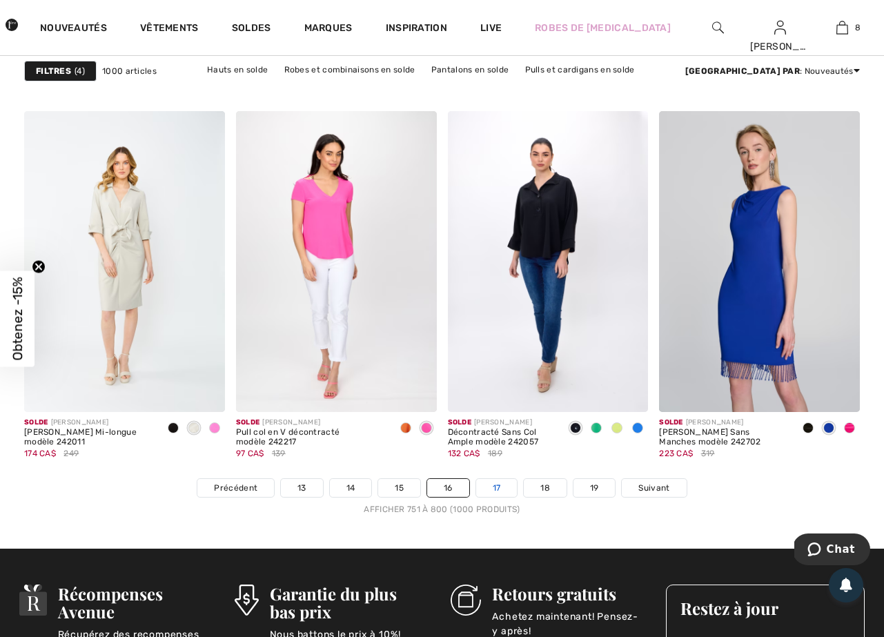
click at [497, 490] on link "17" at bounding box center [496, 488] width 41 height 18
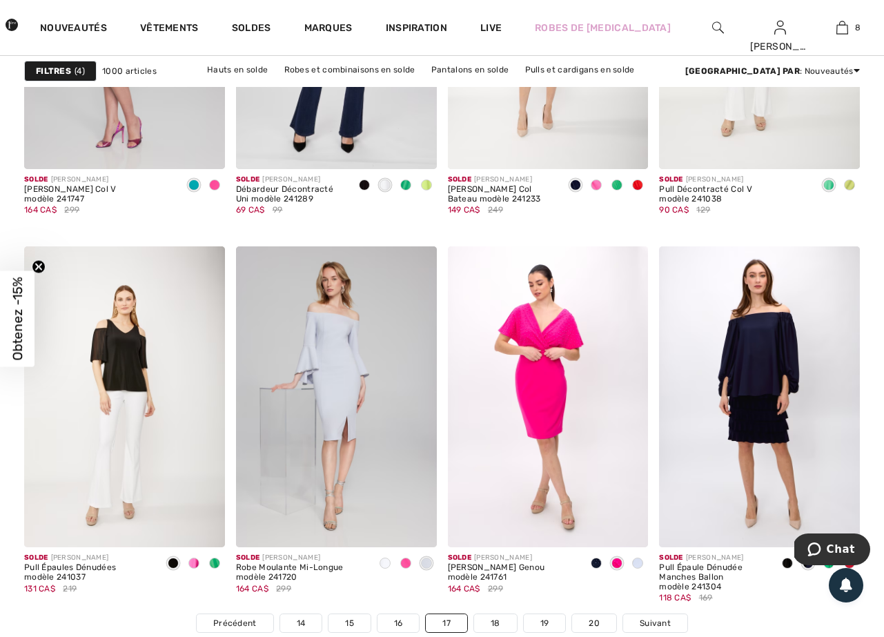
scroll to position [5405, 0]
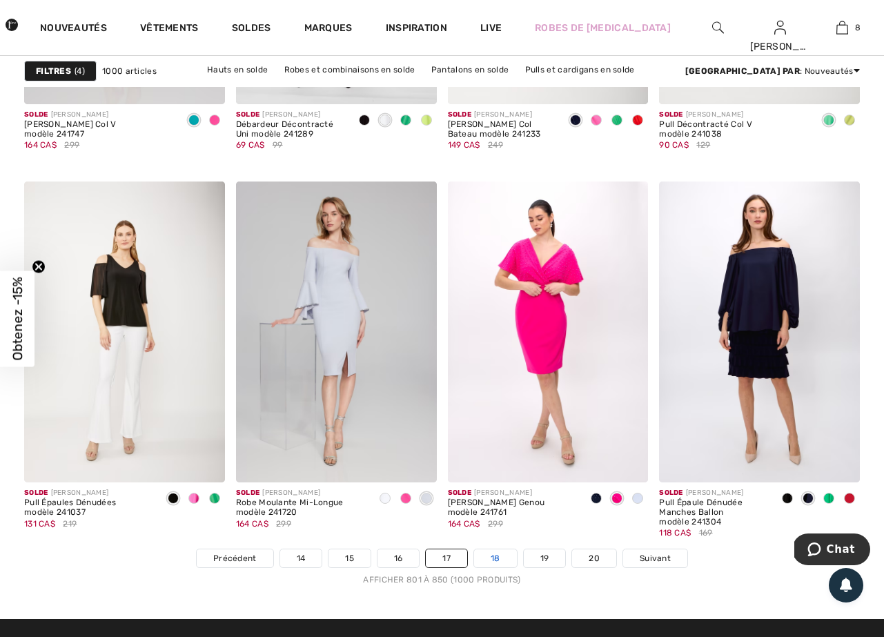
click at [502, 560] on link "18" at bounding box center [495, 558] width 43 height 18
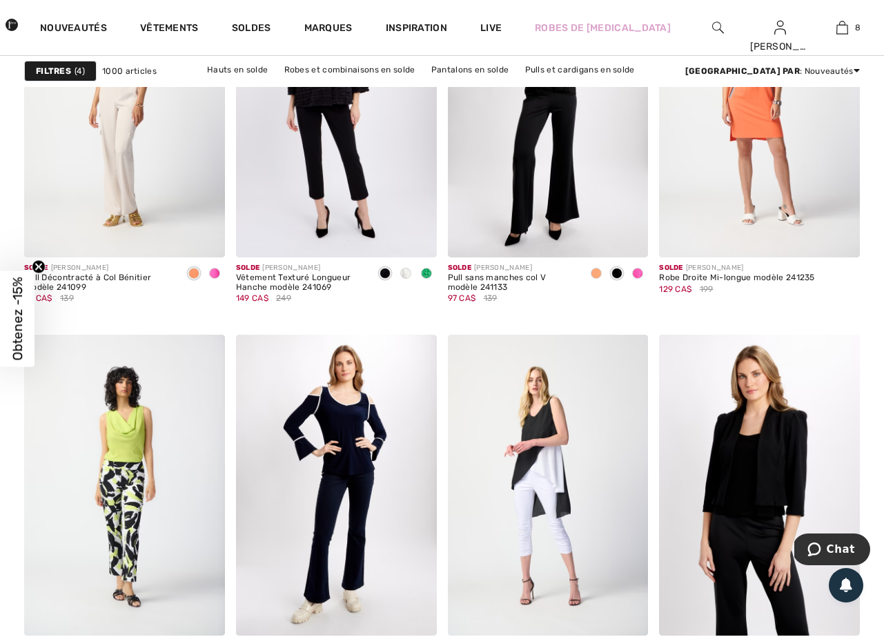
scroll to position [5504, 0]
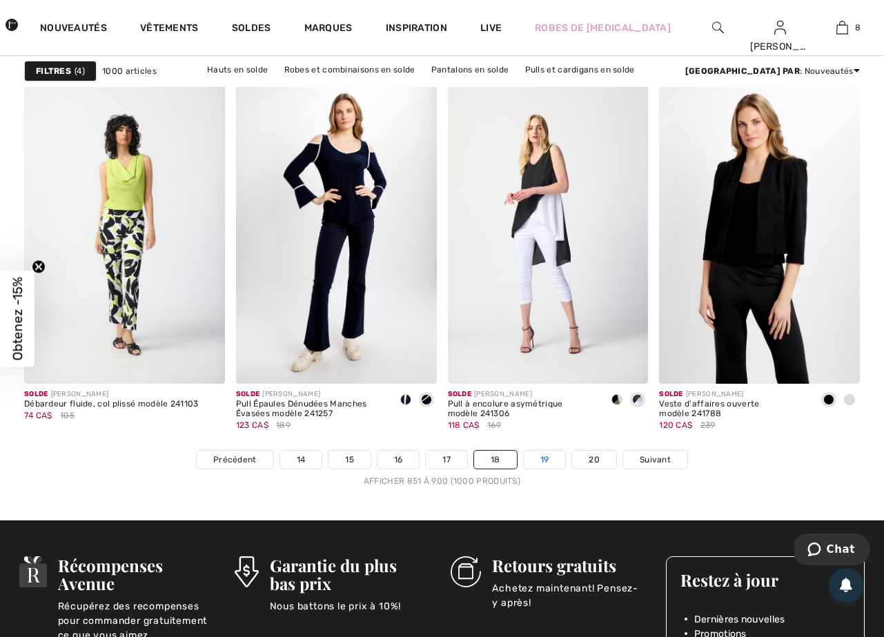
click at [544, 463] on link "19" at bounding box center [545, 460] width 42 height 18
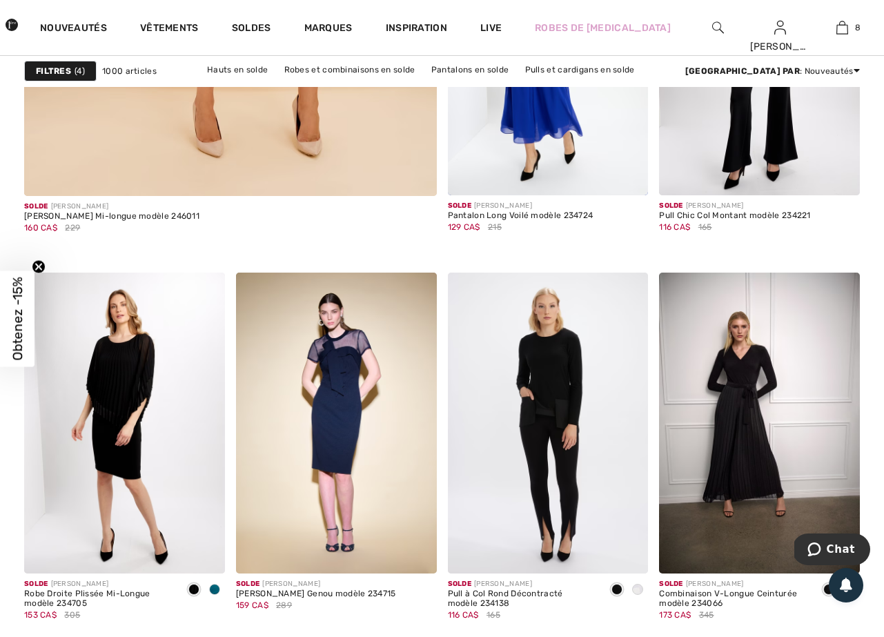
scroll to position [3744, 0]
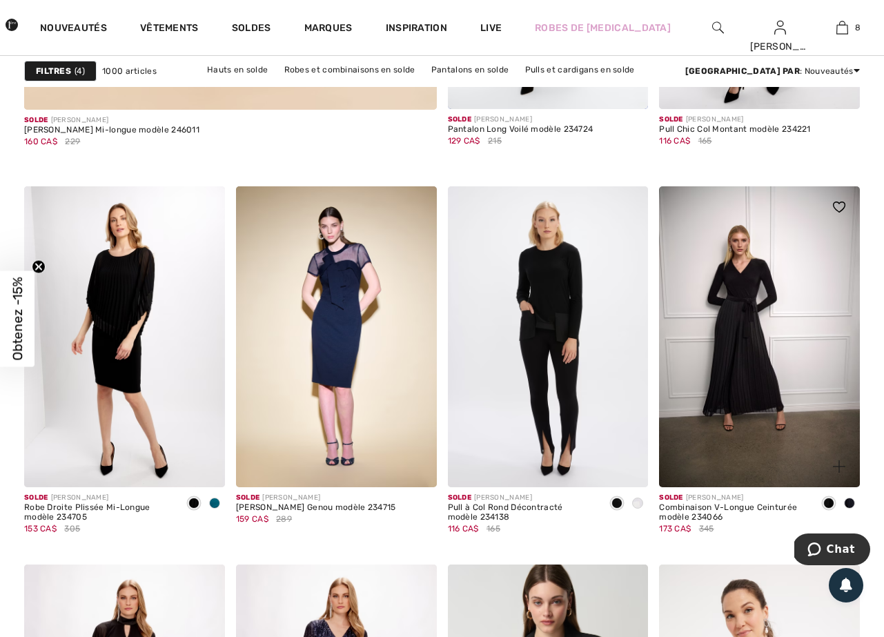
click at [852, 504] on span at bounding box center [849, 503] width 11 height 11
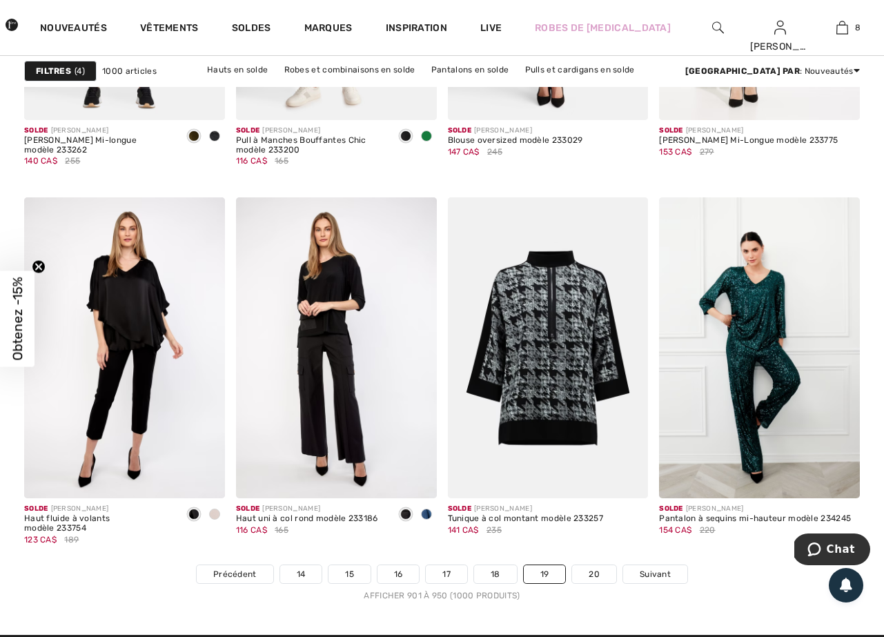
scroll to position [5413, 0]
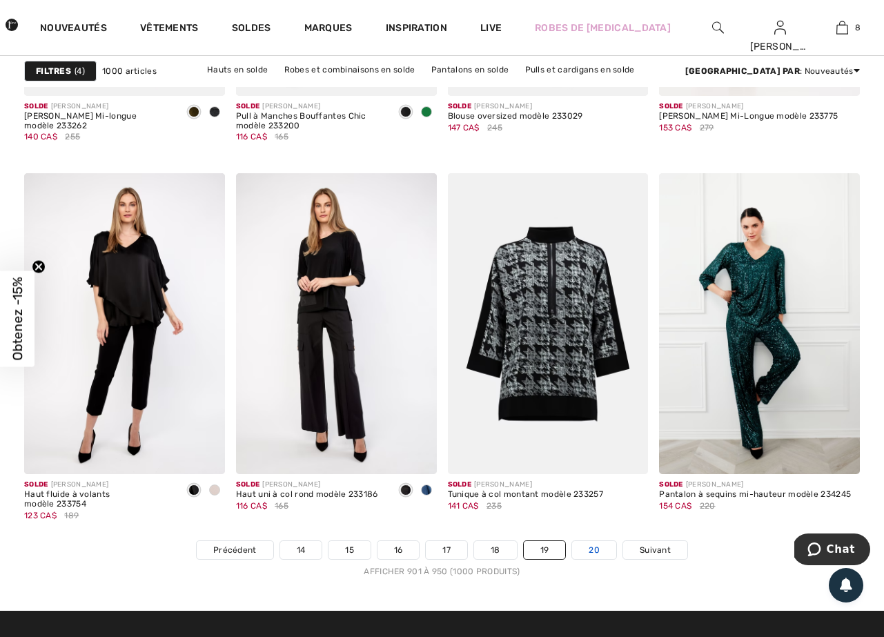
click at [597, 552] on link "20" at bounding box center [594, 550] width 44 height 18
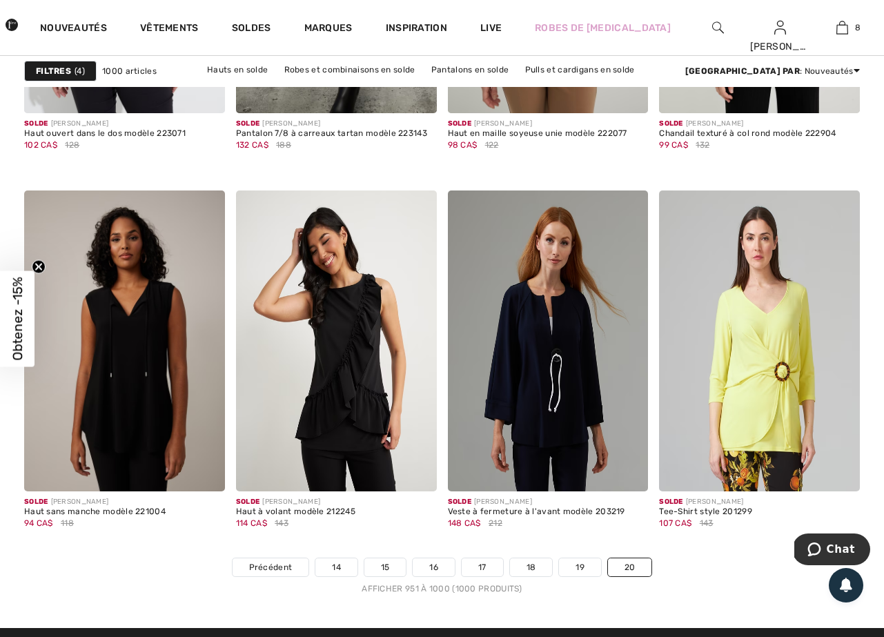
scroll to position [5507, 0]
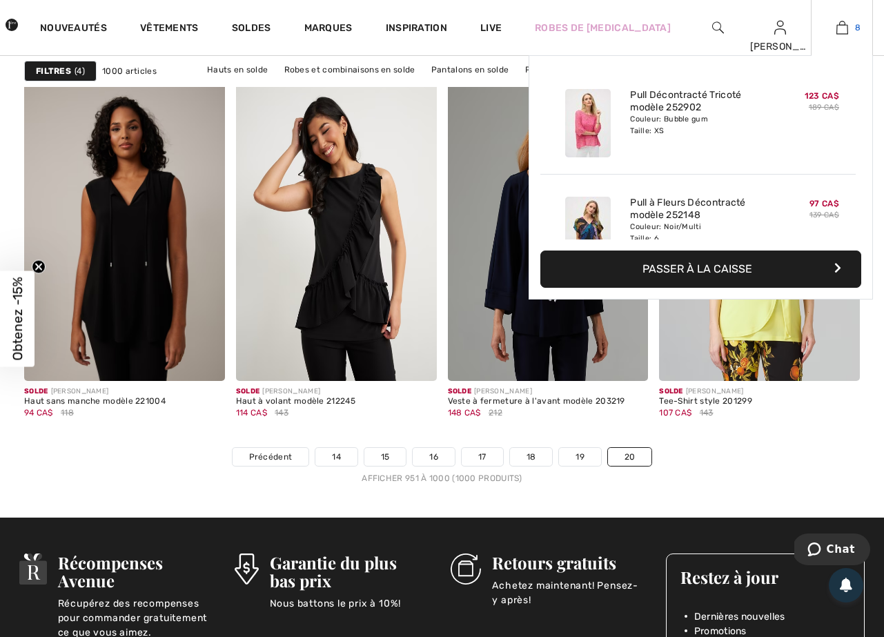
click at [837, 27] on img at bounding box center [842, 27] width 12 height 17
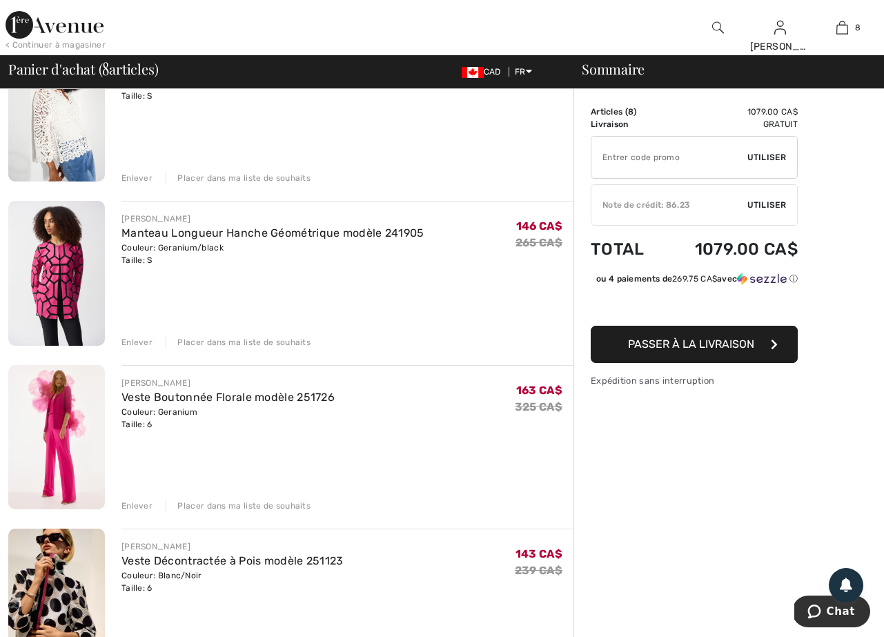
scroll to position [178, 0]
